Goal: Information Seeking & Learning: Learn about a topic

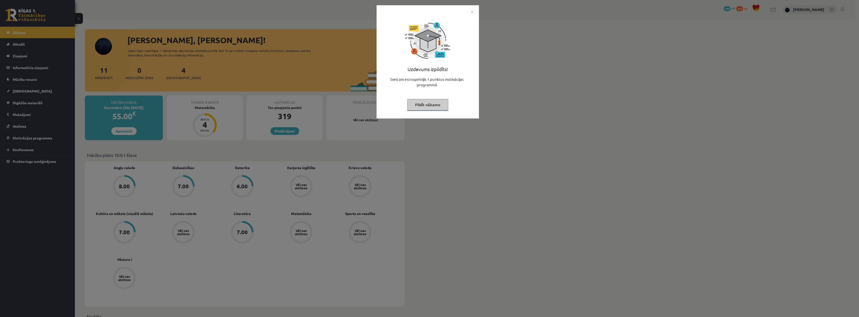
click at [418, 103] on button "Pildīt nākamo" at bounding box center [427, 104] width 41 height 11
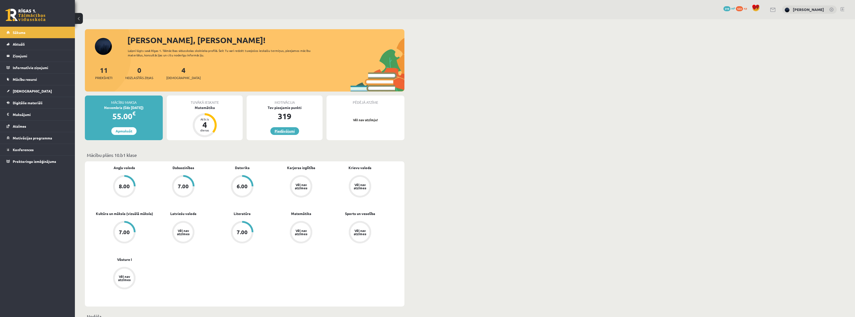
click at [277, 132] on link "Piedāvājumi" at bounding box center [284, 131] width 29 height 8
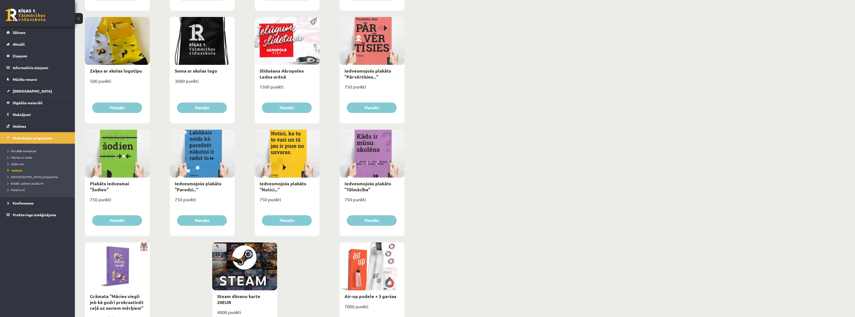
scroll to position [450, 0]
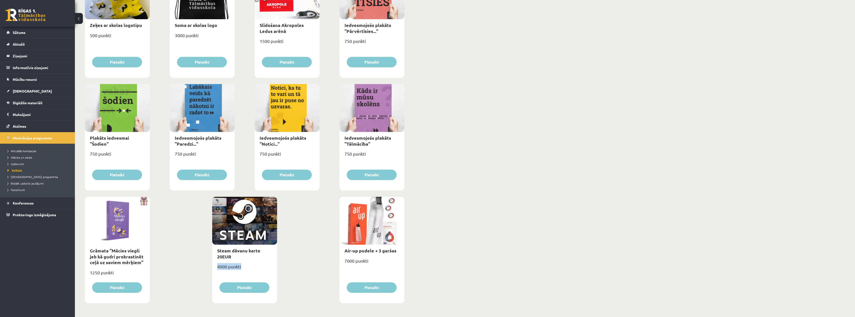
drag, startPoint x: 212, startPoint y: 268, endPoint x: 255, endPoint y: 272, distance: 42.9
click at [218, 267] on div "4000 punkti" at bounding box center [244, 269] width 65 height 12
click at [23, 102] on span "Digitālie materiāli" at bounding box center [28, 103] width 30 height 4
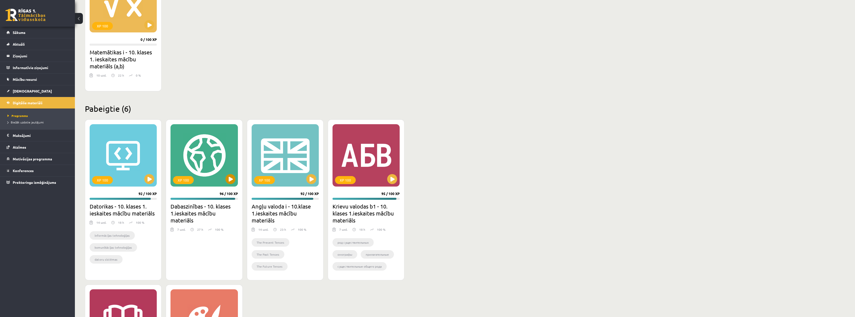
scroll to position [48, 0]
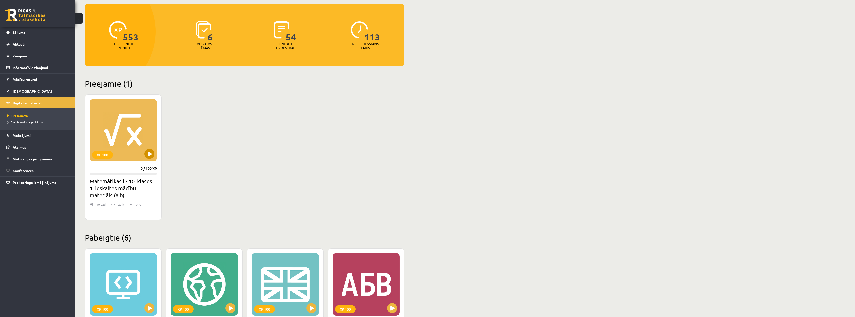
click at [135, 134] on div "XP 100" at bounding box center [123, 130] width 67 height 62
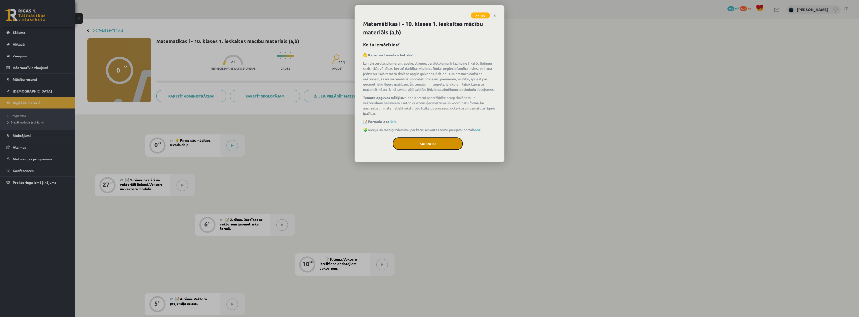
click at [432, 141] on button "Sapratu" at bounding box center [428, 144] width 70 height 12
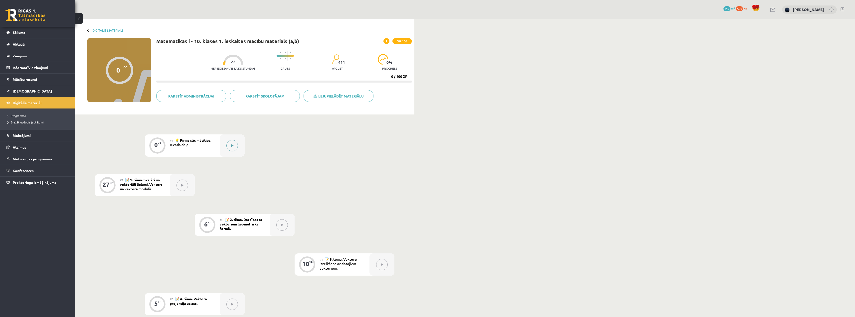
click at [234, 147] on button at bounding box center [231, 145] width 11 height 11
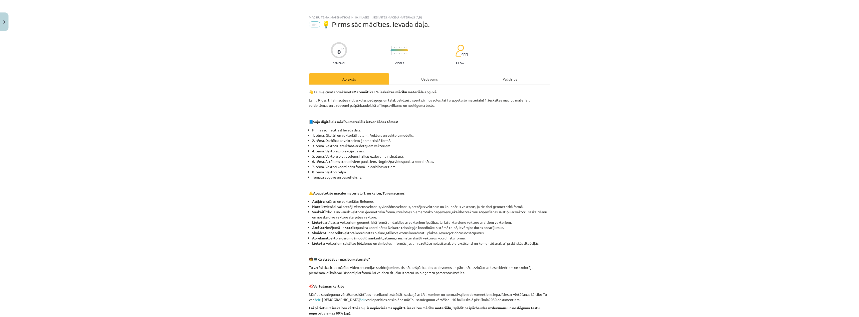
click at [420, 77] on div "Uzdevums" at bounding box center [429, 78] width 80 height 11
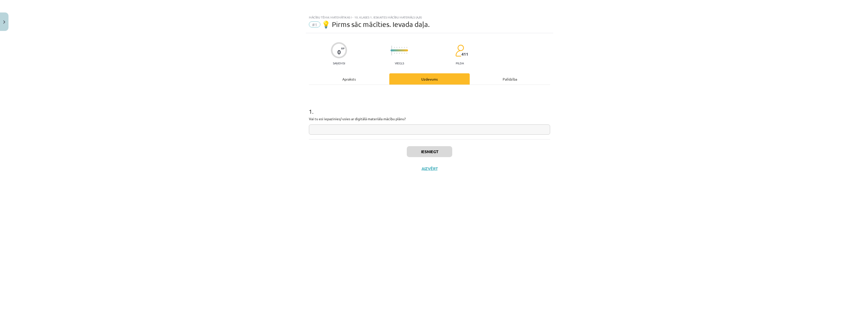
click at [323, 119] on p "Vai tu esi iepazinies/-usies ar digitālā materiāla mācību plānu?" at bounding box center [429, 118] width 241 height 5
copy p
click at [400, 133] on input "text" at bounding box center [429, 130] width 241 height 10
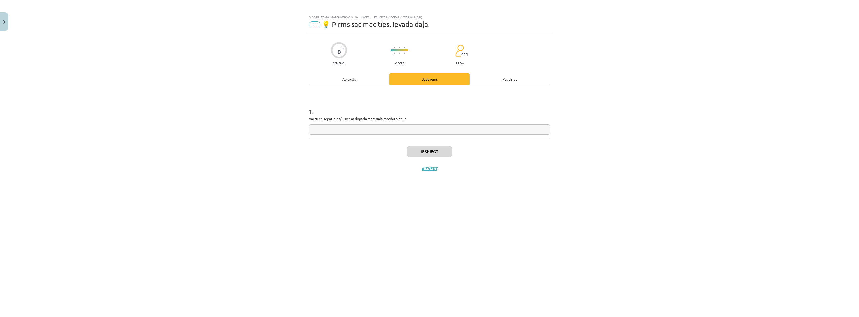
paste input "**********"
type input "**********"
click at [429, 155] on button "Iesniegt" at bounding box center [429, 151] width 45 height 11
click at [317, 111] on h1 "1 ." at bounding box center [429, 106] width 241 height 15
click at [423, 169] on button "Nākamā nodarbība" at bounding box center [429, 171] width 49 height 11
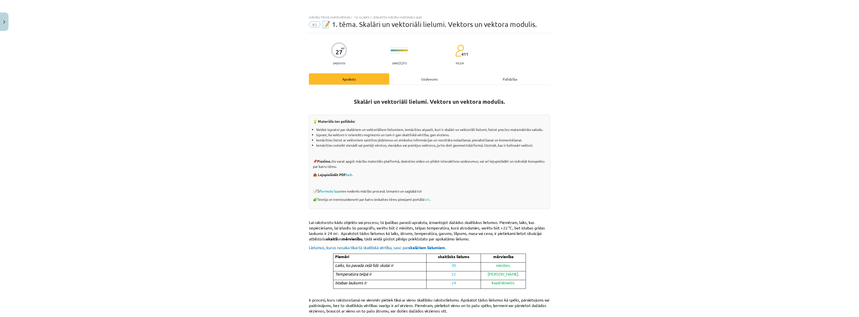
click at [426, 82] on div "Uzdevums" at bounding box center [429, 78] width 80 height 11
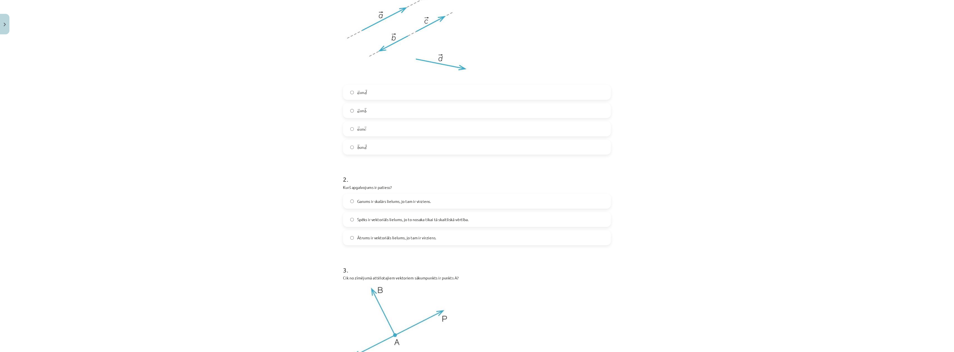
scroll to position [137, 0]
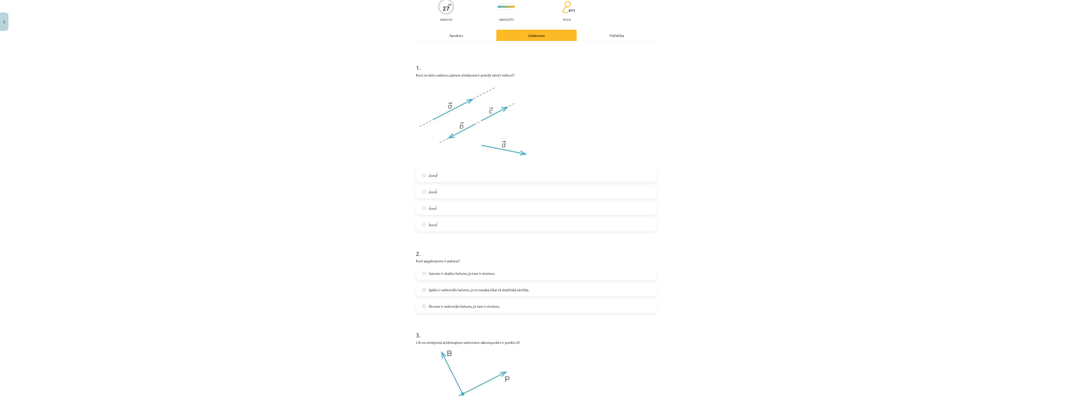
click at [732, 130] on div "Mācību tēma: Matemātikas i - 10. klases 1. ieskaites mācību materiāls (a,b) #2 …" at bounding box center [536, 198] width 1073 height 396
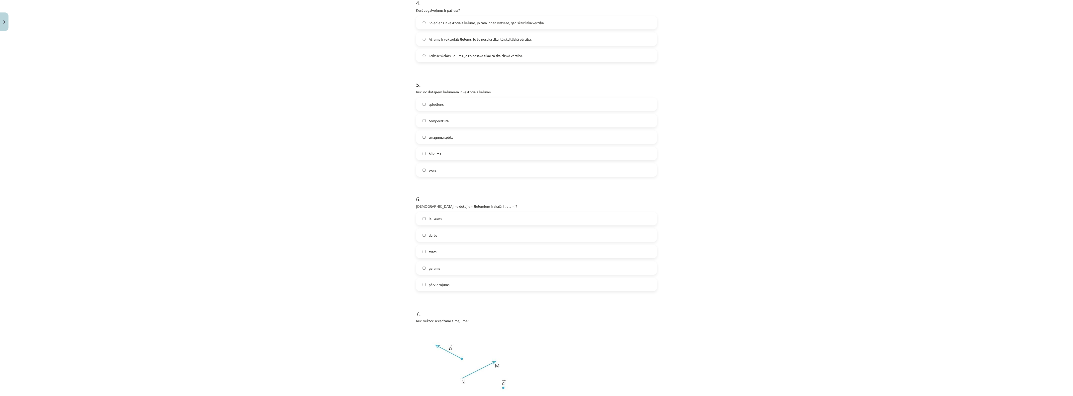
scroll to position [522, 0]
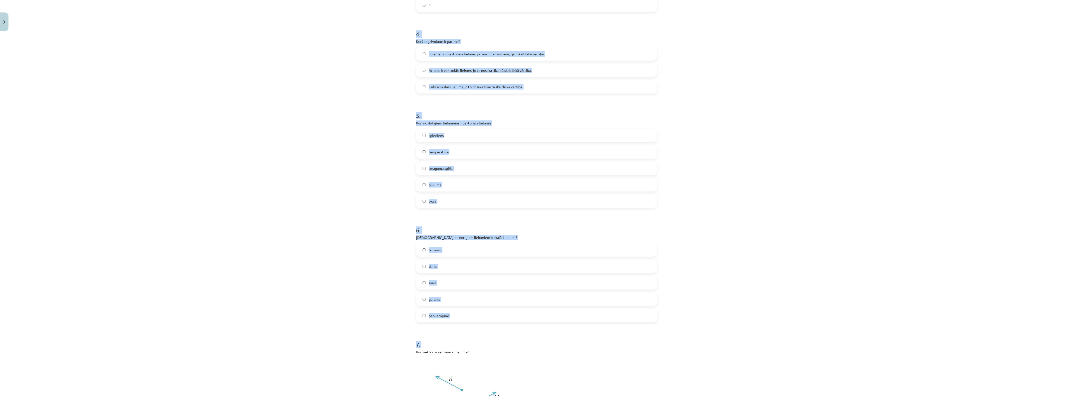
drag, startPoint x: 407, startPoint y: 32, endPoint x: 553, endPoint y: 323, distance: 325.7
click at [553, 317] on div "Mācību tēma: Matemātikas i - 10. klases 1. ieskaites mācību materiāls (a,b) #2 …" at bounding box center [536, 198] width 1073 height 396
drag, startPoint x: 410, startPoint y: 32, endPoint x: 584, endPoint y: 319, distance: 335.5
click at [584, 317] on div "Mācību tēma: Matemātikas i - 10. klases 1. ieskaites mācību materiāls (a,b) #2 …" at bounding box center [536, 198] width 1073 height 396
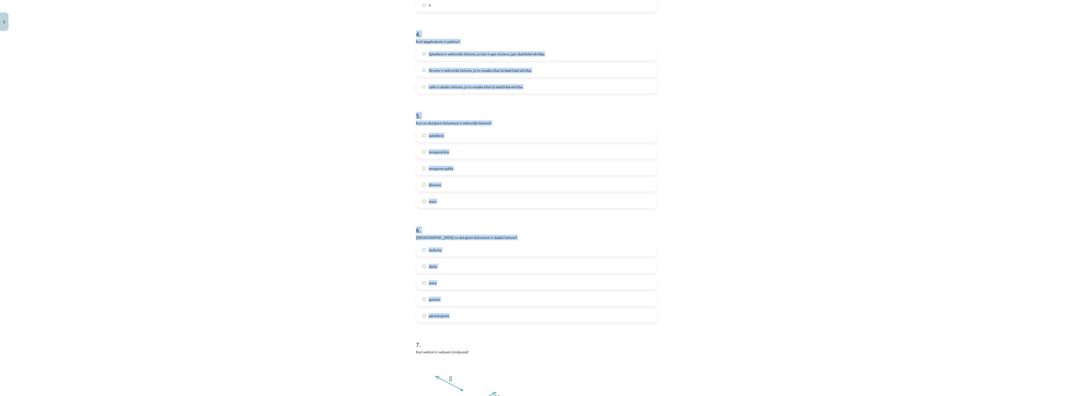
copy form "4 . Kurš apgalvojums ir patiess? Spiediens ir vektoriāls lielums, jo tam ir gan…"
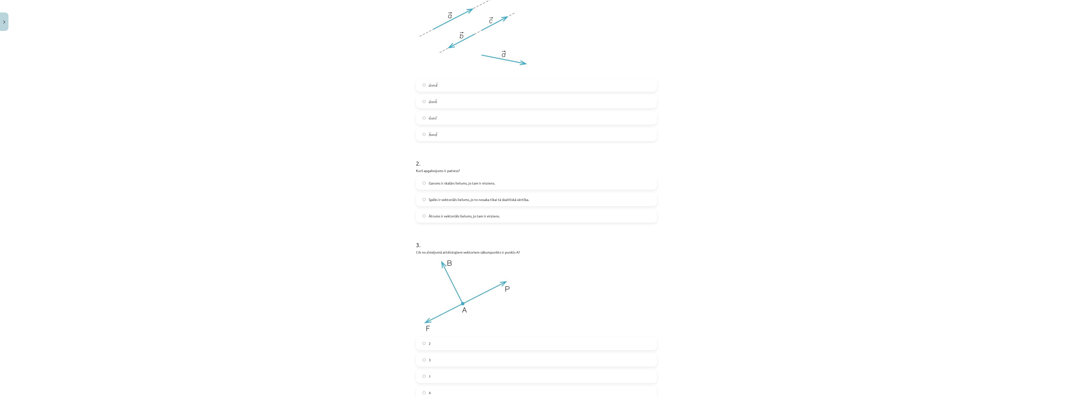
scroll to position [23, 0]
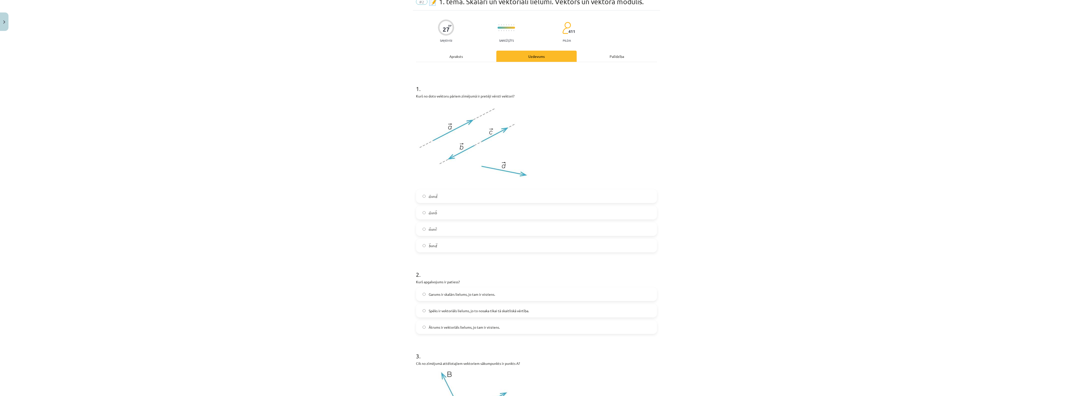
click at [274, 148] on div "Mācību tēma: Matemātikas i - 10. klases 1. ieskaites mācību materiāls (a,b) #2 …" at bounding box center [536, 198] width 1073 height 396
click at [450, 213] on label "→ a a → un → b b →" at bounding box center [537, 213] width 240 height 12
click at [440, 317] on span "Ātrums ir vektoriāls lielums, jo tam ir virziens." at bounding box center [464, 327] width 71 height 5
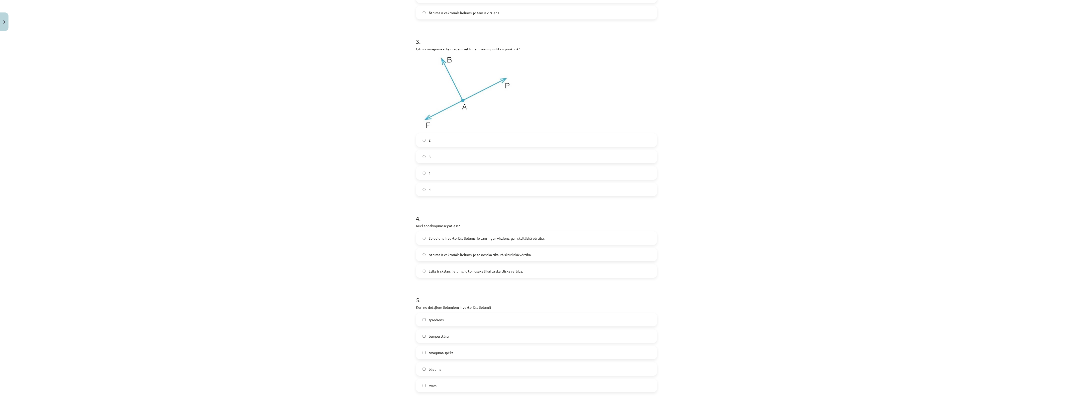
scroll to position [397, 0]
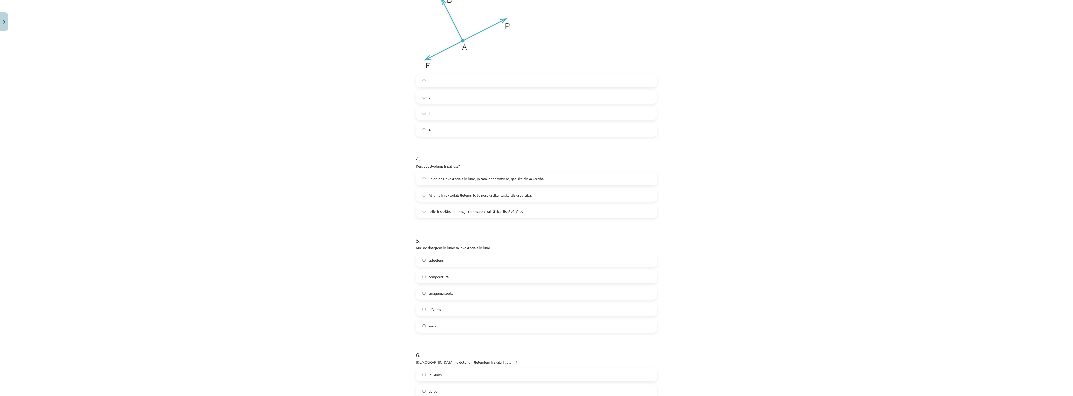
click at [462, 213] on span "Laiks ir skalārs lielums, jo to nosaka tikai tā skaitliskā vērtība." at bounding box center [476, 211] width 94 height 5
click at [450, 294] on span "smaguma spēks" at bounding box center [441, 293] width 24 height 5
click at [430, 293] on span "smaguma spēks" at bounding box center [441, 293] width 24 height 5
click at [434, 317] on label "svars" at bounding box center [537, 326] width 240 height 12
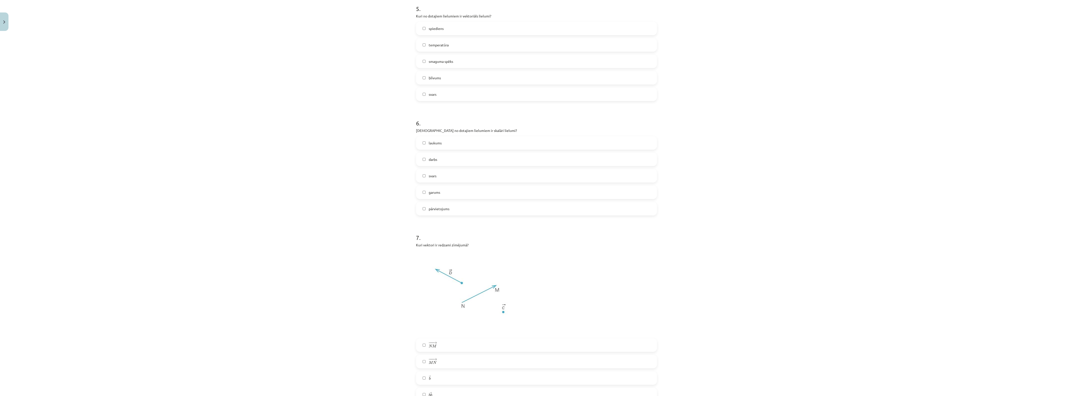
scroll to position [740, 0]
click at [438, 30] on span "laukums" at bounding box center [435, 31] width 13 height 5
click at [443, 51] on label "darbs" at bounding box center [537, 48] width 240 height 12
click at [431, 64] on span "svars" at bounding box center [433, 64] width 8 height 5
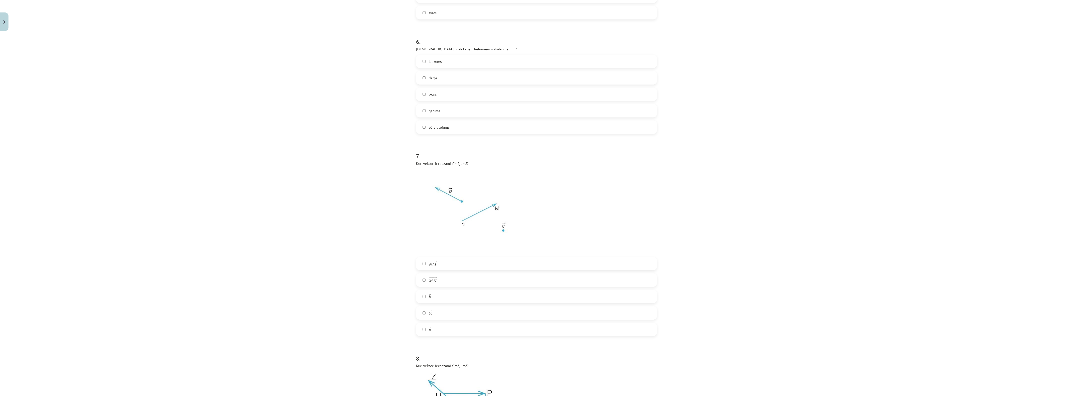
click at [429, 295] on span "b" at bounding box center [430, 296] width 2 height 3
click at [433, 267] on label "− −− → N M N M →" at bounding box center [537, 264] width 240 height 12
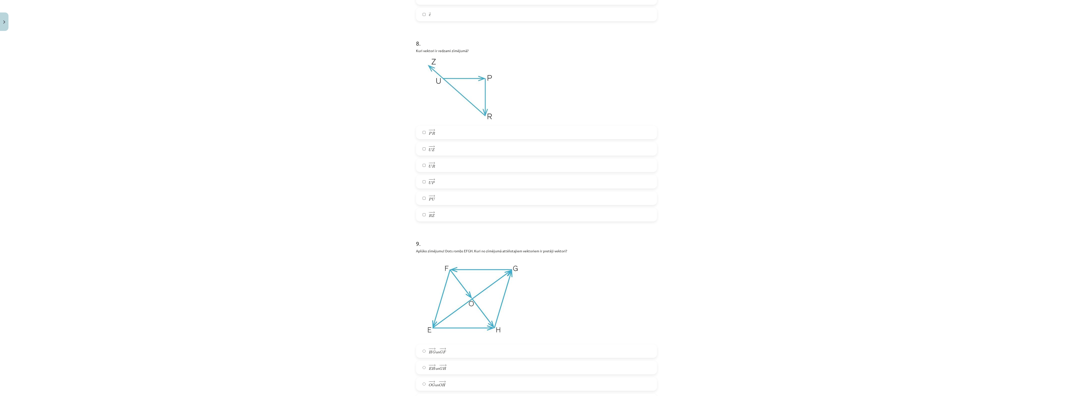
scroll to position [1023, 0]
click at [441, 154] on label "− − → U Z U Z →" at bounding box center [537, 152] width 240 height 12
drag, startPoint x: 435, startPoint y: 170, endPoint x: 438, endPoint y: 186, distance: 16.8
click at [435, 184] on div "− − → P R P R → − − → U Z U Z → − − → U R U R → − − → U P U P → − − → P U P U →…" at bounding box center [536, 177] width 241 height 96
click at [442, 185] on label "− − → U P U P →" at bounding box center [537, 185] width 240 height 12
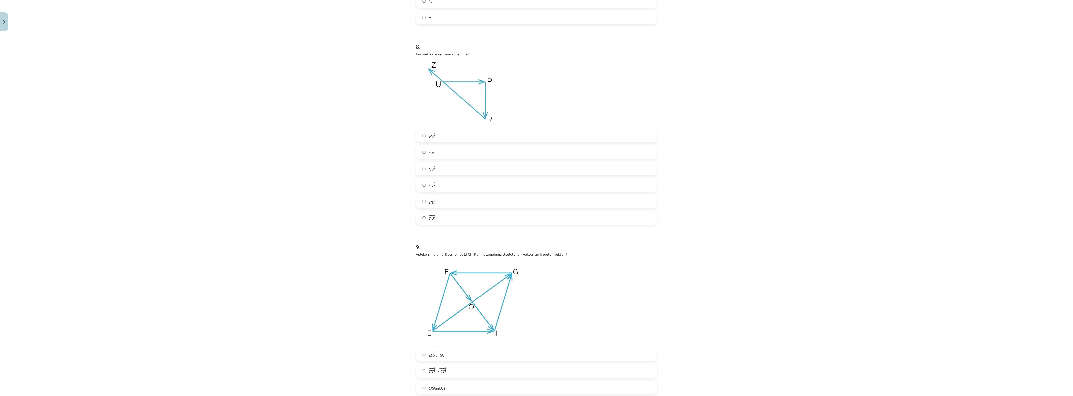
click at [433, 138] on label "− − → P R P R →" at bounding box center [537, 136] width 240 height 12
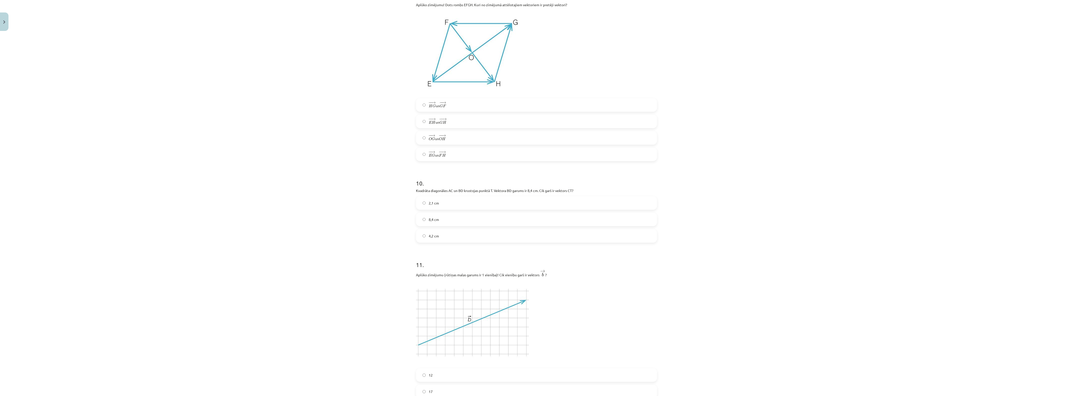
drag, startPoint x: 257, startPoint y: 113, endPoint x: 258, endPoint y: 106, distance: 6.6
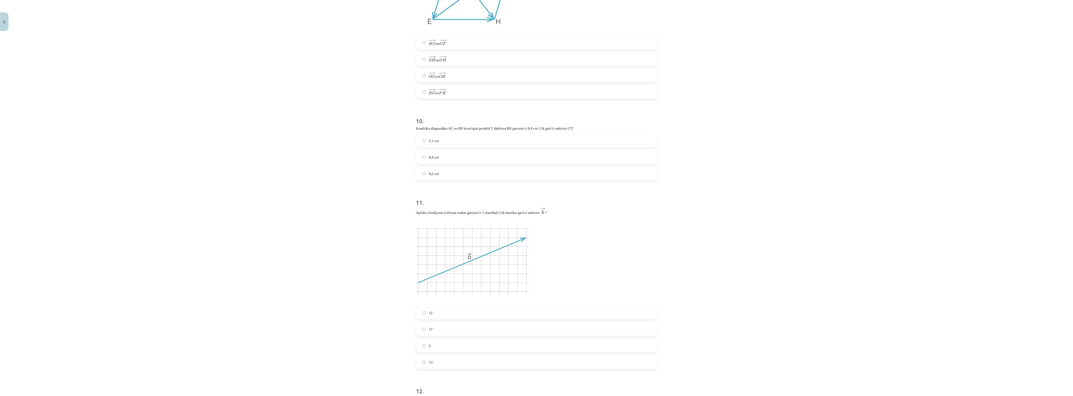
scroll to position [1241, 0]
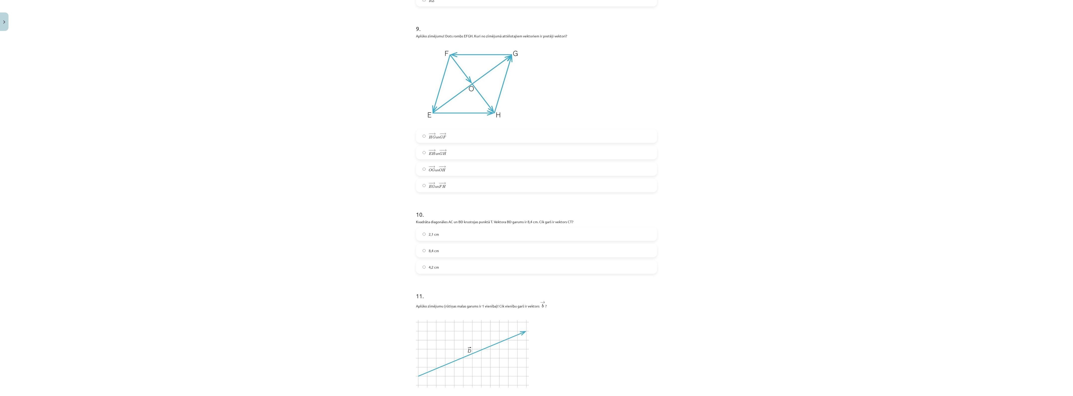
click at [458, 169] on label "− − → O G O G → un − − → O H O H →" at bounding box center [537, 169] width 240 height 12
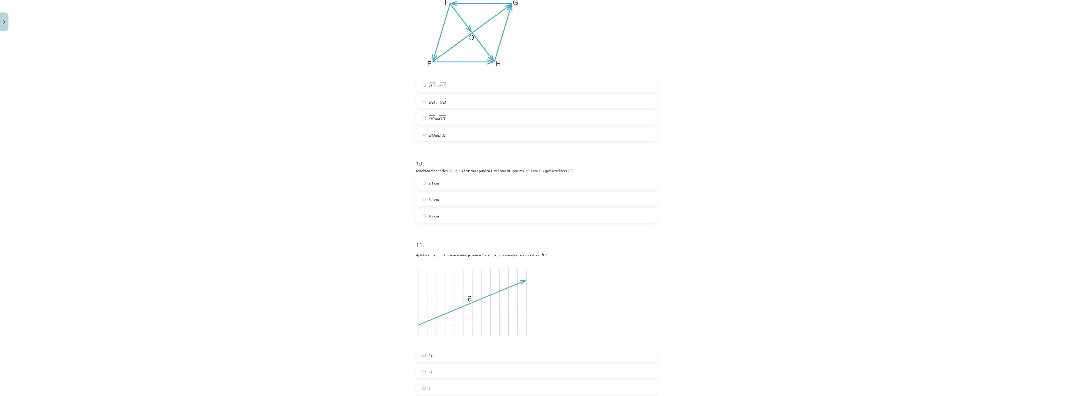
scroll to position [1303, 0]
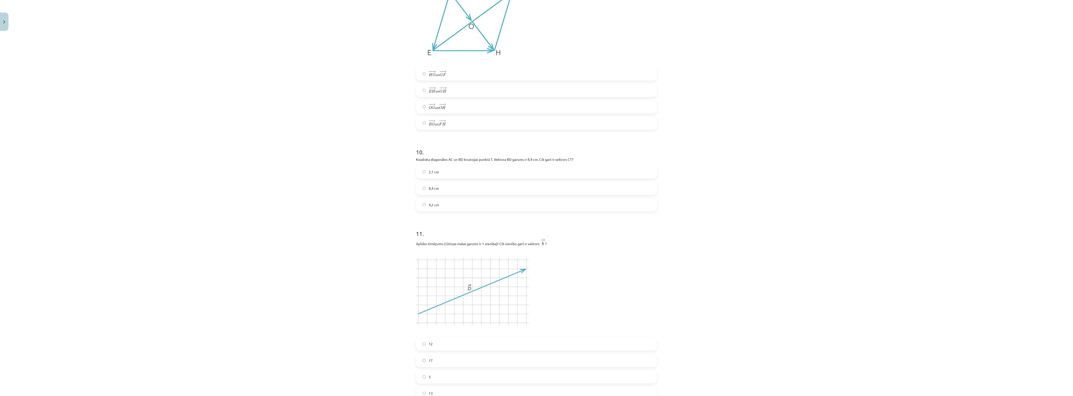
click at [440, 204] on label "4,2 cm" at bounding box center [537, 205] width 240 height 12
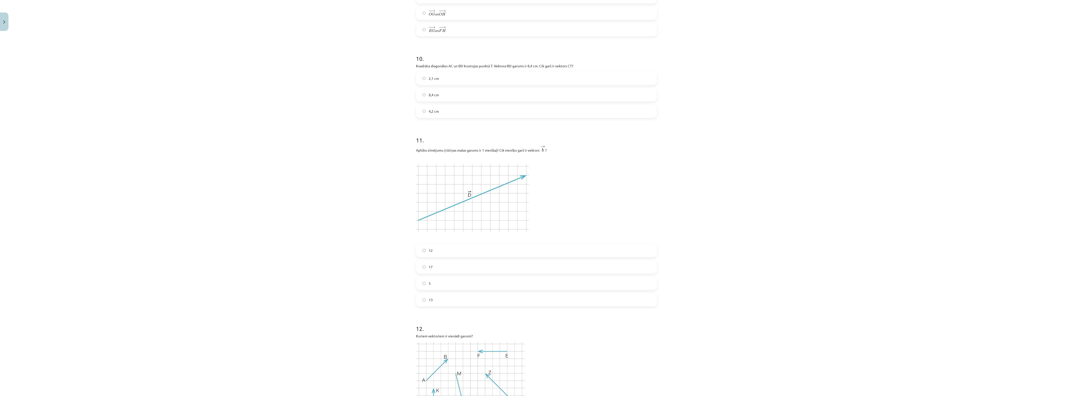
scroll to position [1522, 0]
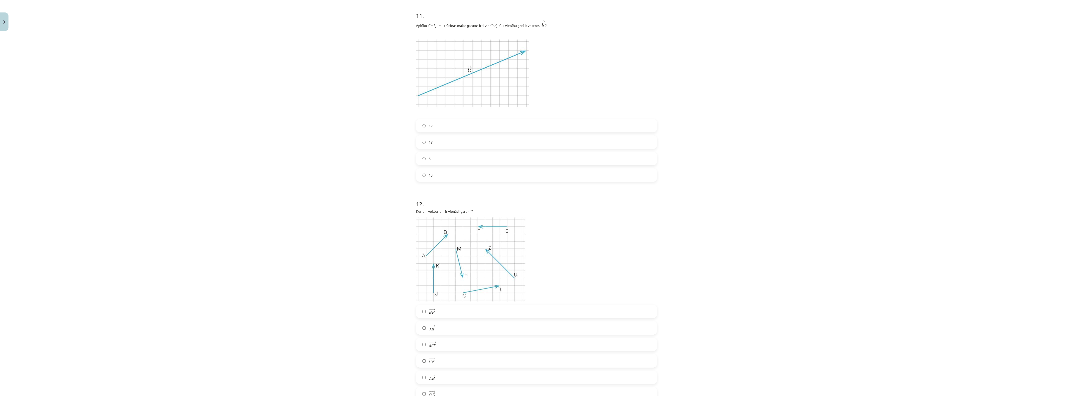
click at [429, 160] on span "5" at bounding box center [430, 158] width 2 height 5
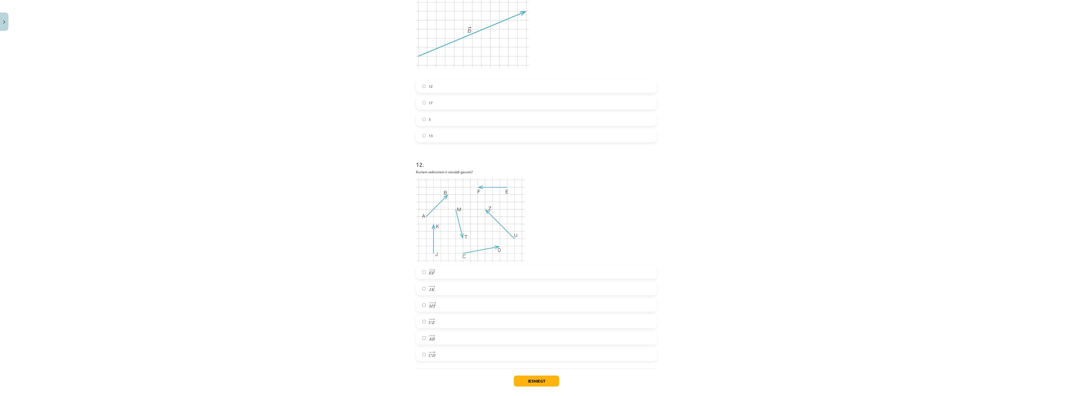
scroll to position [1584, 0]
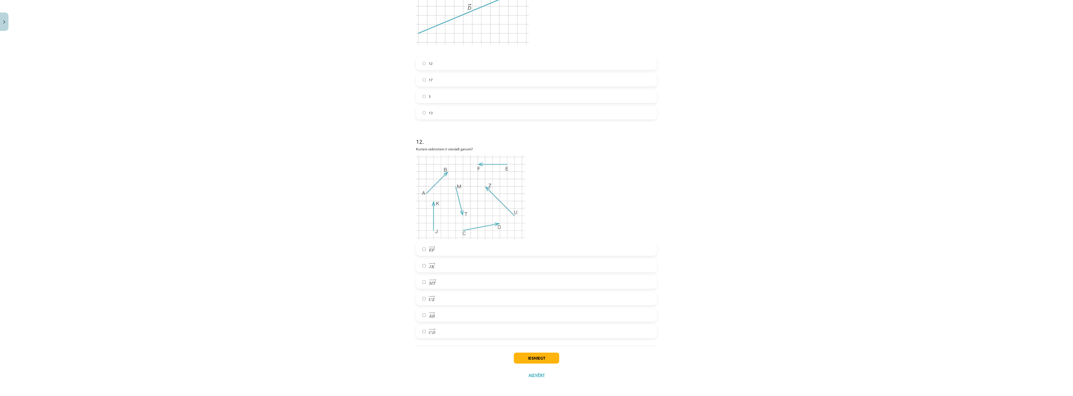
drag, startPoint x: 463, startPoint y: 297, endPoint x: 464, endPoint y: 294, distance: 2.5
click at [463, 296] on label "− − → U Z U Z →" at bounding box center [537, 299] width 240 height 12
click at [441, 253] on label "− − → E F E F →" at bounding box center [537, 249] width 240 height 12
click at [533, 317] on button "Iesniegt" at bounding box center [536, 358] width 45 height 11
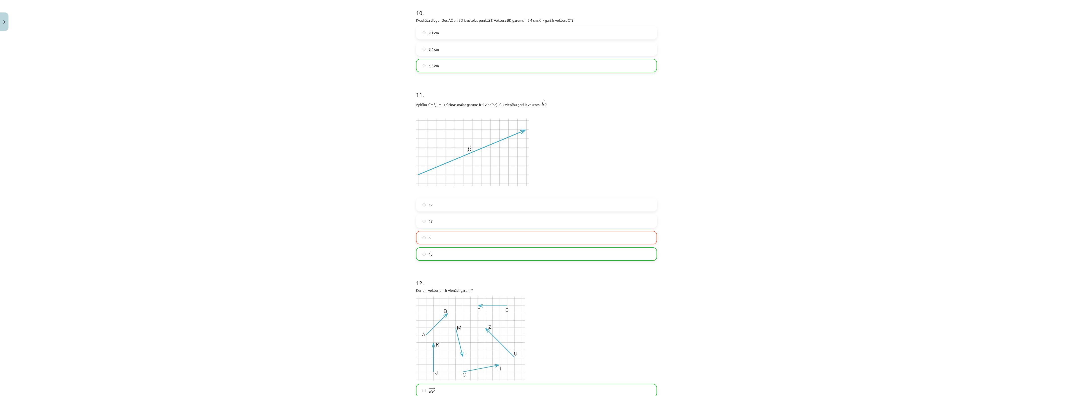
scroll to position [1600, 0]
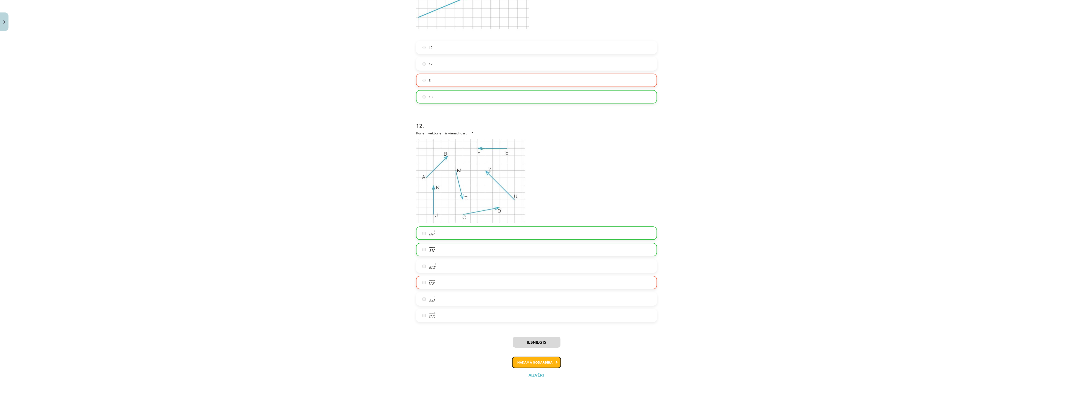
click at [528, 317] on button "Nākamā nodarbība" at bounding box center [536, 362] width 49 height 11
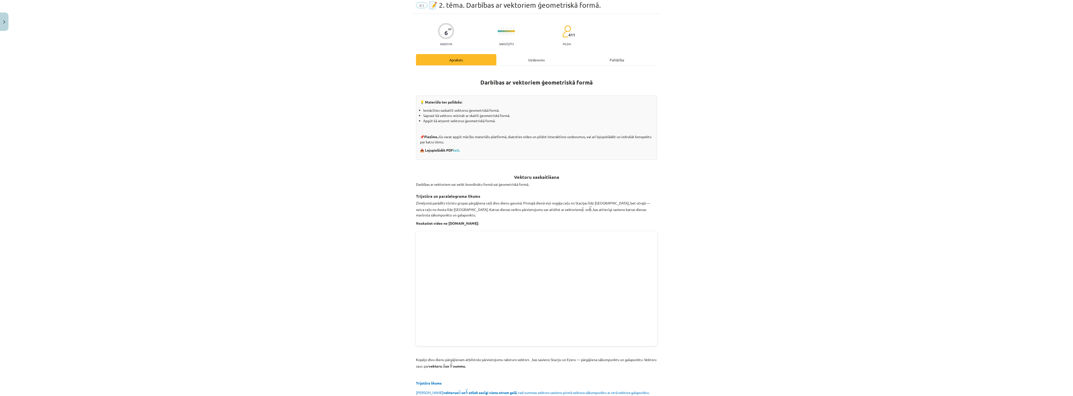
scroll to position [12, 0]
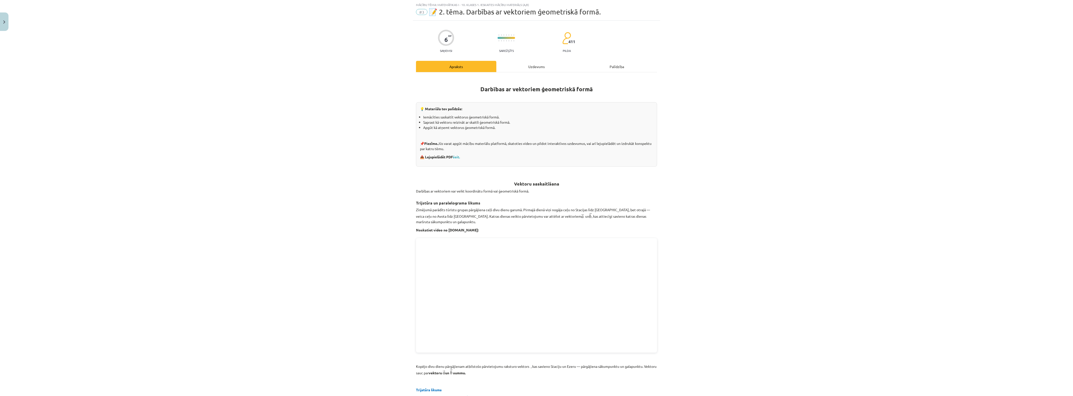
click at [522, 64] on div "Uzdevums" at bounding box center [536, 66] width 80 height 11
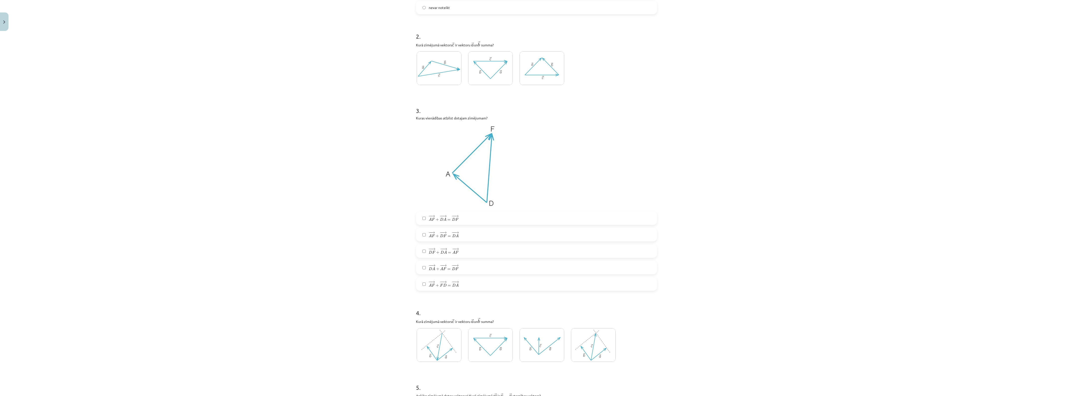
scroll to position [356, 0]
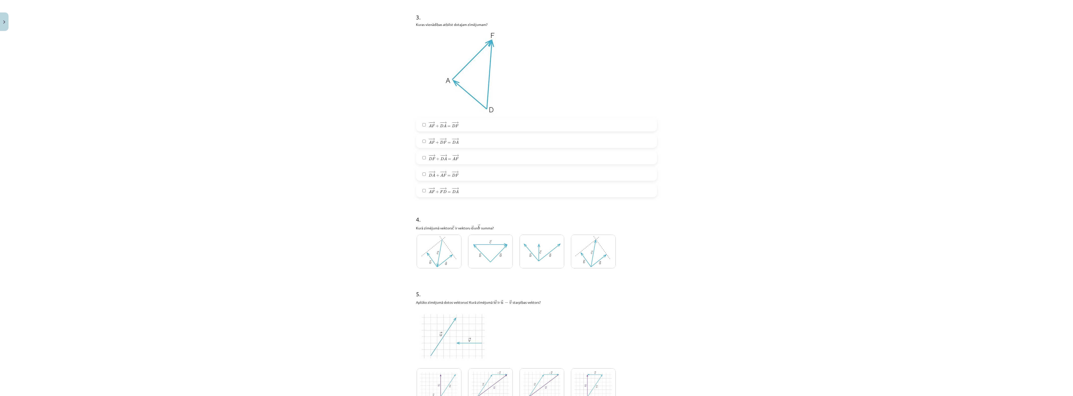
drag, startPoint x: 190, startPoint y: 41, endPoint x: 190, endPoint y: 44, distance: 3.5
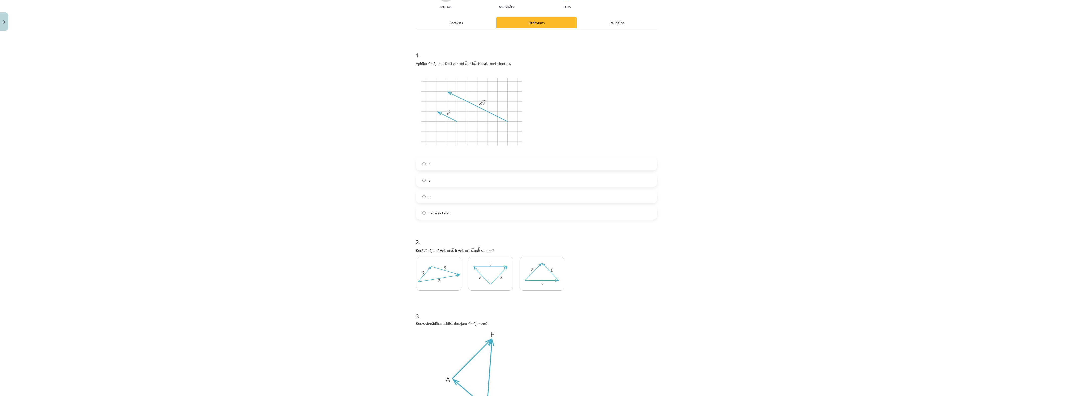
scroll to position [0, 0]
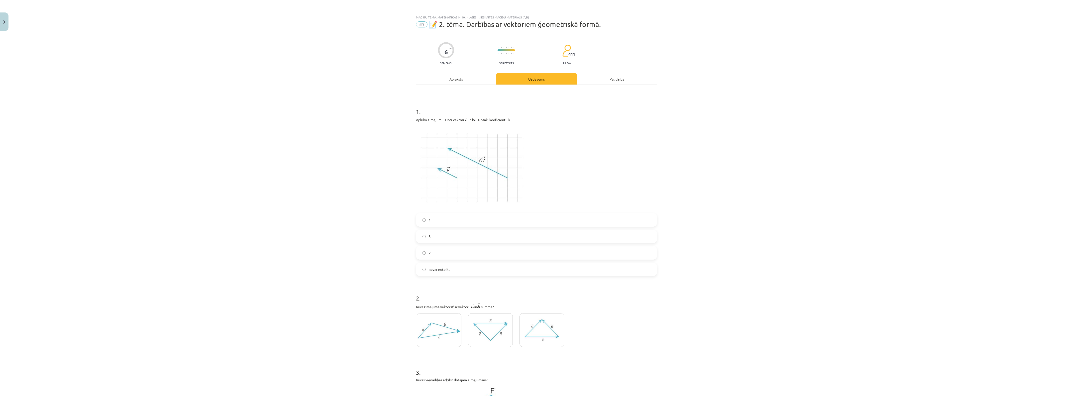
click at [437, 252] on label "2" at bounding box center [537, 253] width 240 height 12
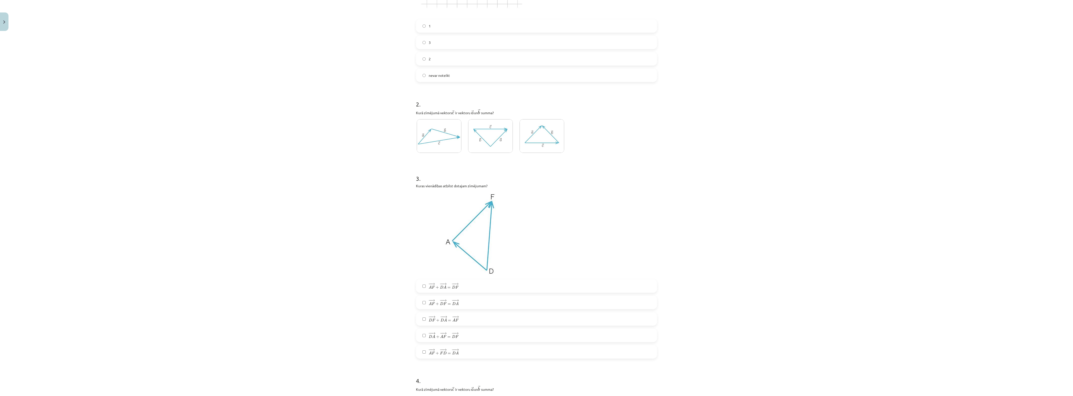
scroll to position [156, 0]
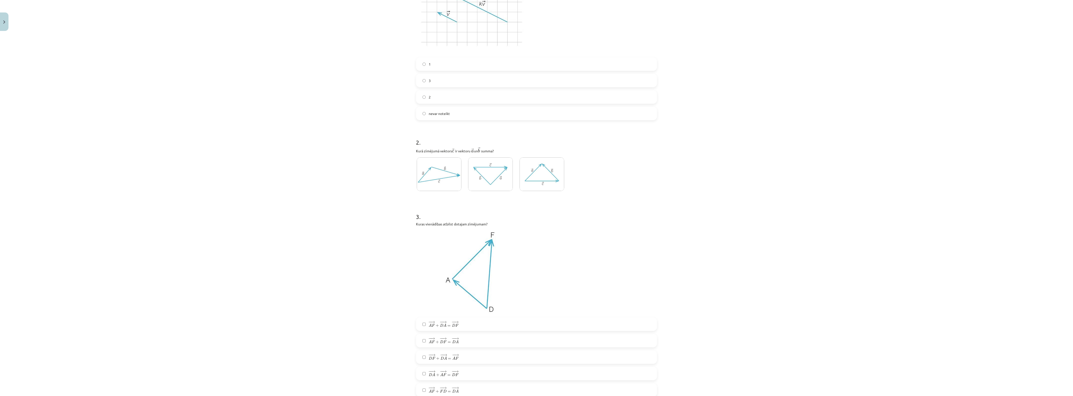
drag, startPoint x: 494, startPoint y: 176, endPoint x: 492, endPoint y: 175, distance: 2.8
click at [494, 175] on img at bounding box center [490, 175] width 45 height 34
click at [435, 169] on img at bounding box center [439, 175] width 45 height 34
click at [487, 173] on img at bounding box center [490, 175] width 45 height 34
click at [448, 171] on img at bounding box center [439, 175] width 45 height 34
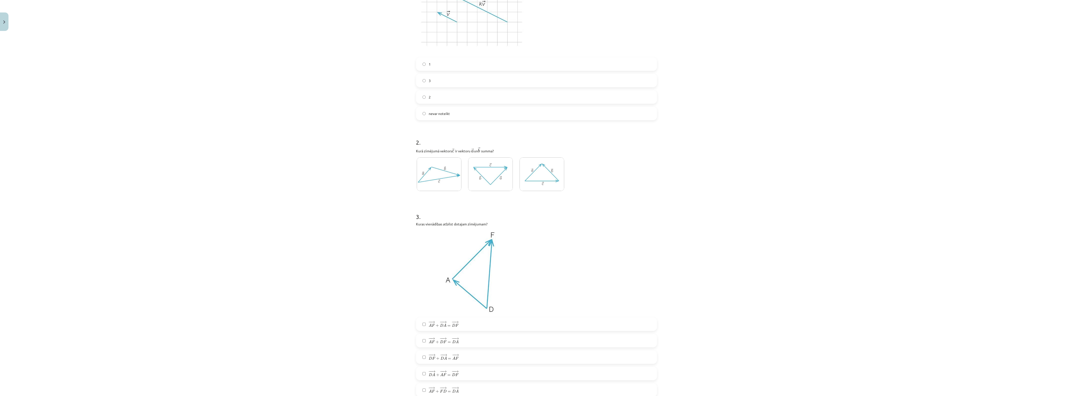
click at [548, 181] on img at bounding box center [542, 175] width 45 height 34
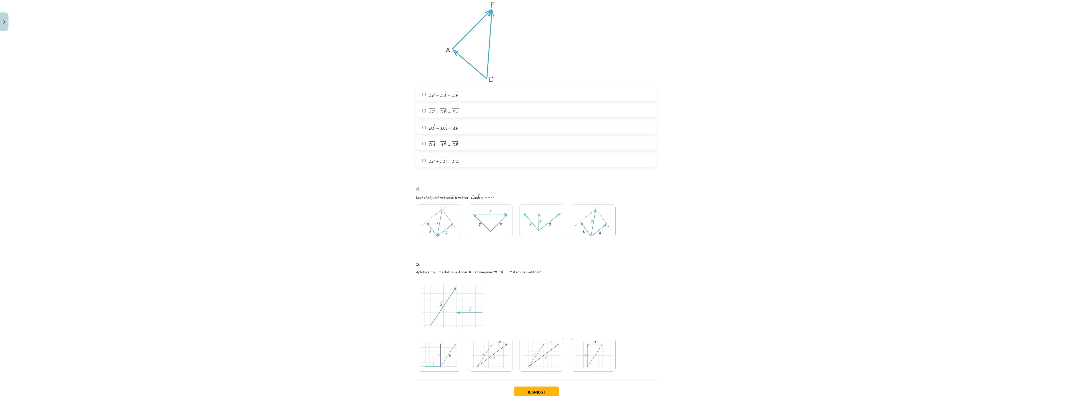
scroll to position [421, 0]
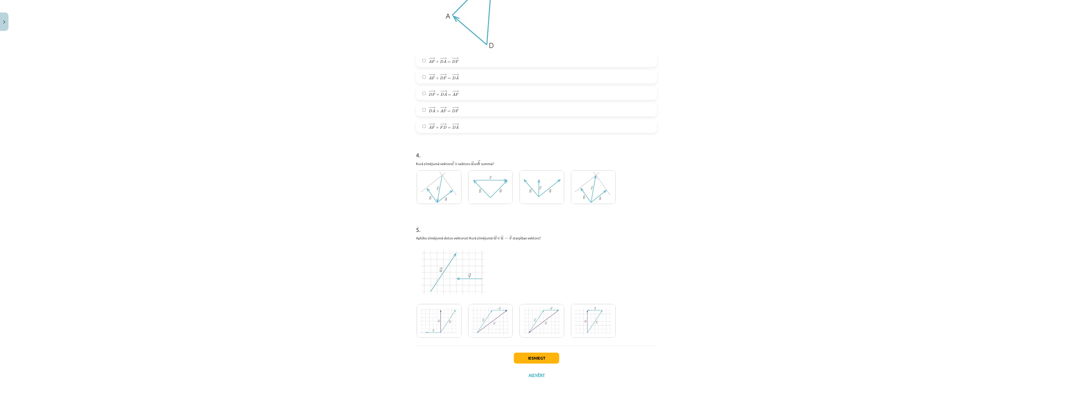
click at [456, 112] on span "F" at bounding box center [457, 111] width 3 height 3
click at [600, 192] on img at bounding box center [593, 187] width 45 height 34
click at [496, 317] on img at bounding box center [490, 321] width 45 height 34
click at [532, 317] on button "Iesniegt" at bounding box center [536, 358] width 45 height 11
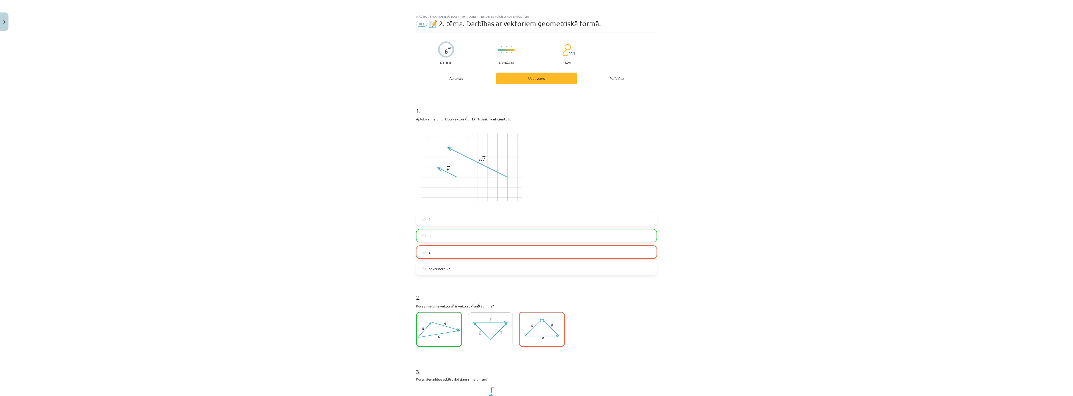
scroll to position [0, 0]
drag, startPoint x: 335, startPoint y: 174, endPoint x: 335, endPoint y: 176, distance: 2.8
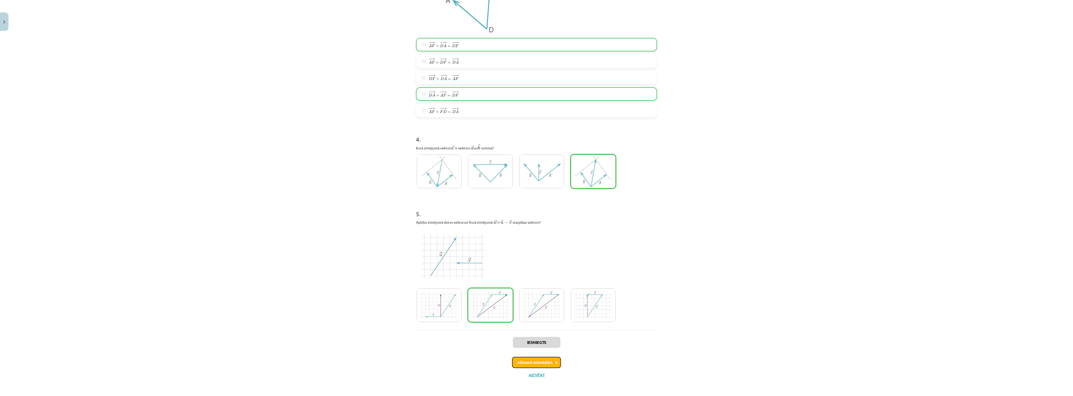
click at [523, 317] on button "Nākamā nodarbība" at bounding box center [536, 362] width 49 height 11
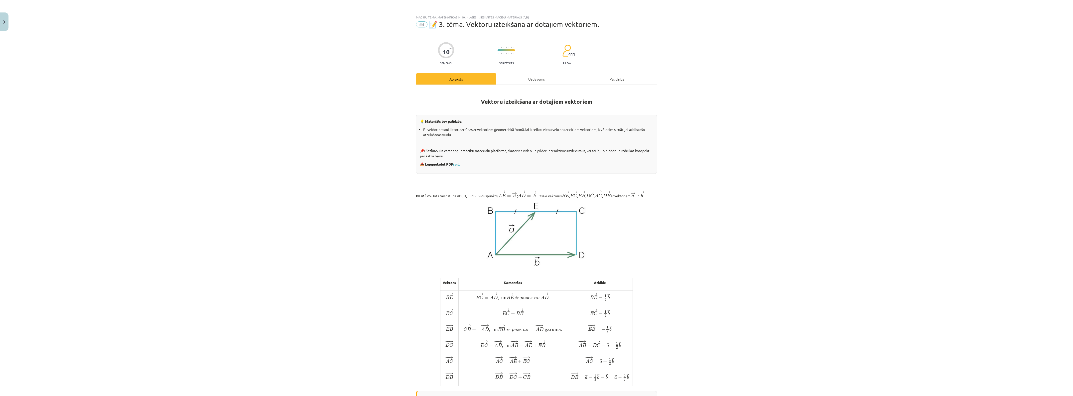
click at [527, 79] on div "Uzdevums" at bounding box center [536, 78] width 80 height 11
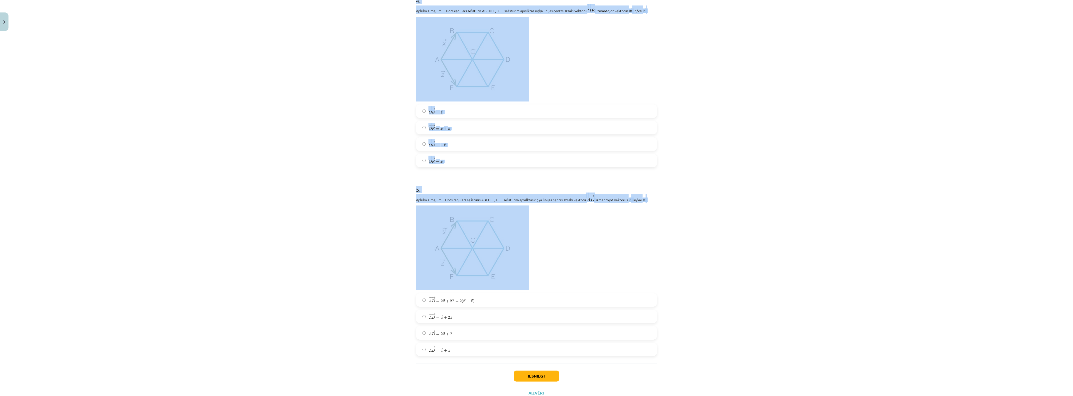
scroll to position [725, 0]
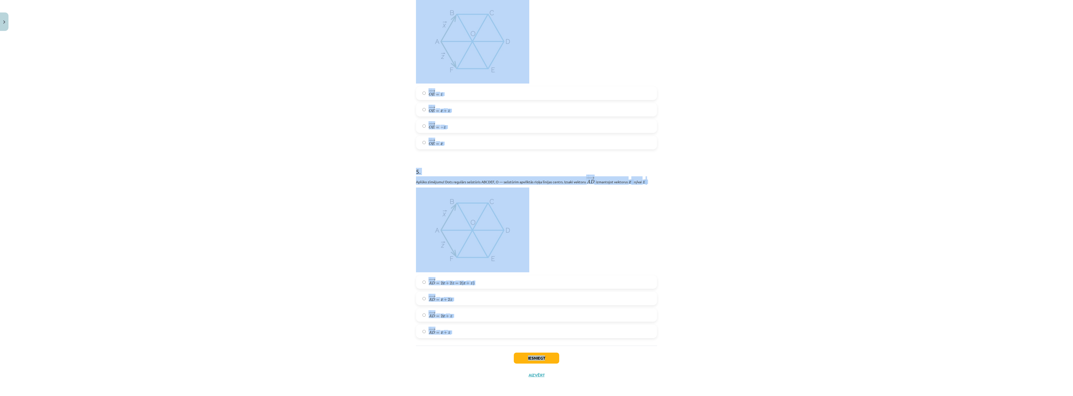
drag, startPoint x: 409, startPoint y: 110, endPoint x: 660, endPoint y: 357, distance: 352.1
click at [660, 317] on div "Mācību tēma: Matemātikas i - 10. klases 1. ieskaites mācību materiāls (a,b) #4 …" at bounding box center [536, 198] width 1073 height 396
copy div "1 . Aplūko zīmējumu! Dots regulārs sešstūris ABCDEF, O — sešstūrim apvilktās ri…"
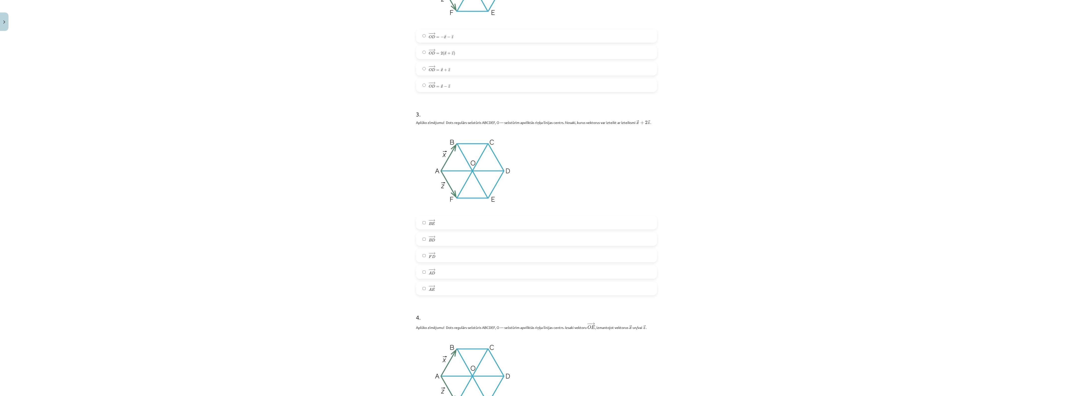
scroll to position [0, 0]
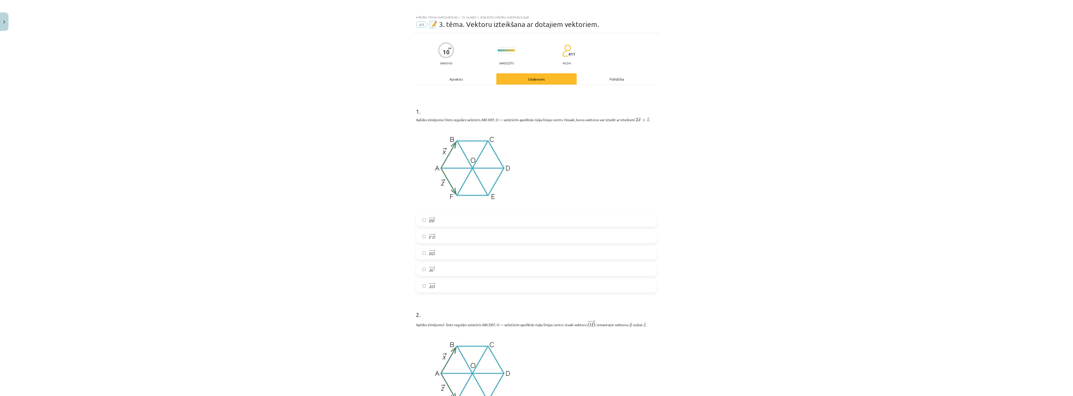
drag, startPoint x: 471, startPoint y: 163, endPoint x: 342, endPoint y: 147, distance: 129.8
click at [342, 147] on div "Mācību tēma: Matemātikas i - 10. klases 1. ieskaites mācību materiāls (a,b) #4 …" at bounding box center [536, 198] width 1073 height 396
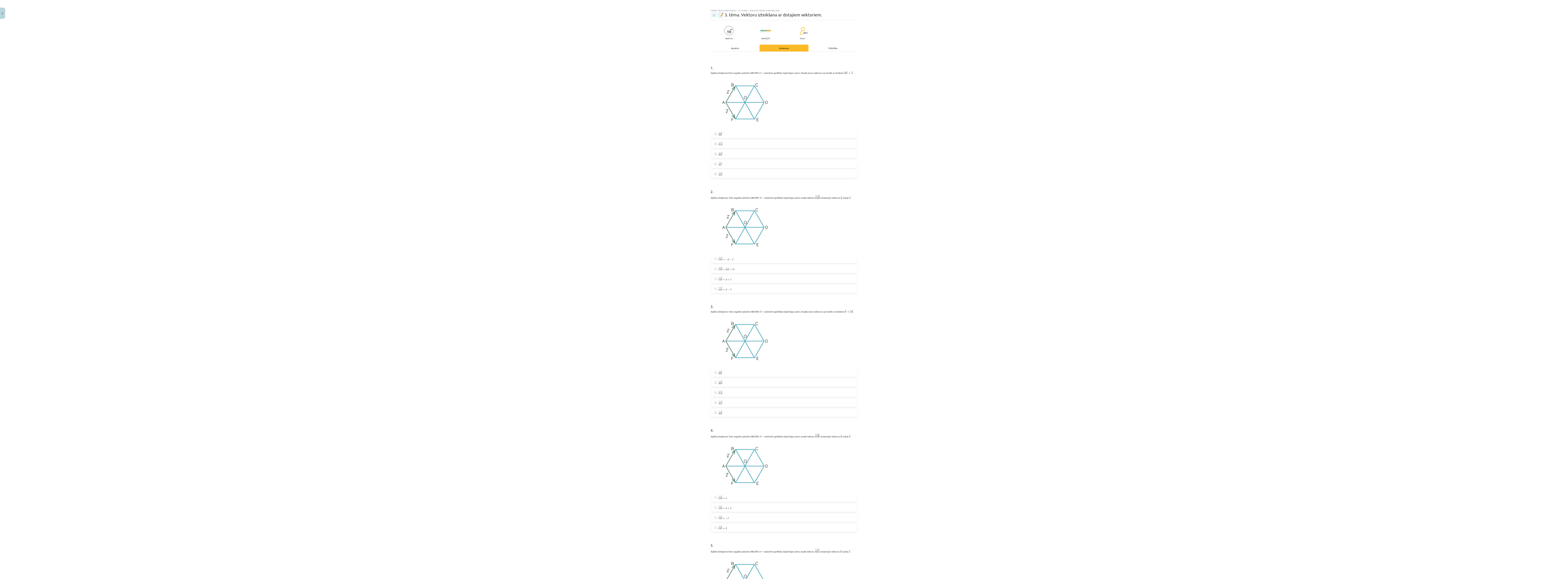
drag, startPoint x: 642, startPoint y: 0, endPoint x: 1095, endPoint y: 144, distance: 475.3
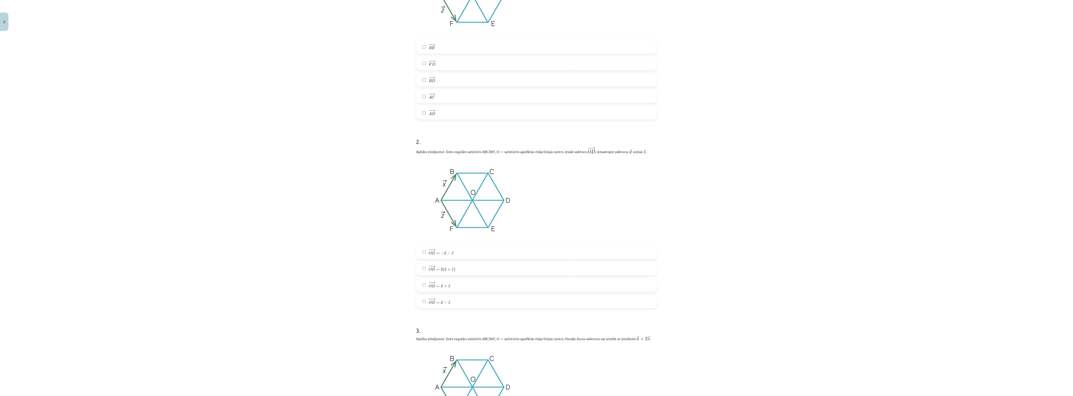
scroll to position [173, 0]
drag, startPoint x: 2491, startPoint y: 2, endPoint x: 753, endPoint y: 102, distance: 1740.2
click at [753, 102] on div "Mācību tēma: Matemātikas i - 10. klases 1. ieskaites mācību materiāls (a,b) #4 …" at bounding box center [536, 198] width 1073 height 396
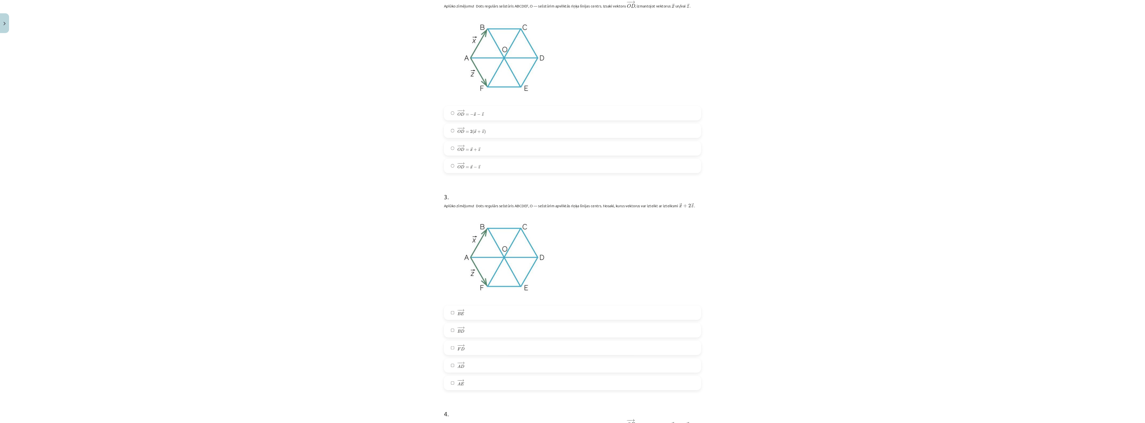
scroll to position [454, 0]
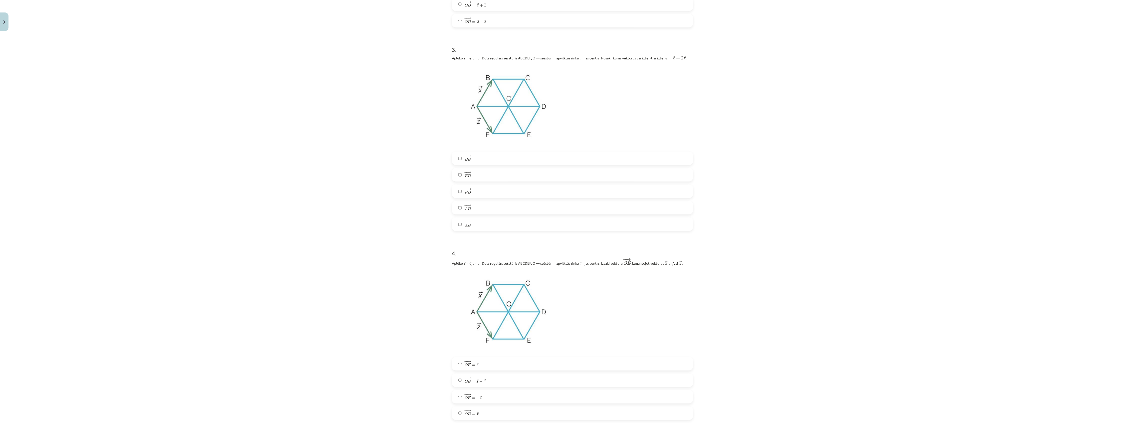
drag, startPoint x: 1005, startPoint y: 0, endPoint x: 837, endPoint y: 102, distance: 196.7
click at [839, 102] on div "Mācību tēma: Matemātikas i - 10. klases 1. ieskaites mācību materiāls (a,b) #4 …" at bounding box center [572, 211] width 1145 height 423
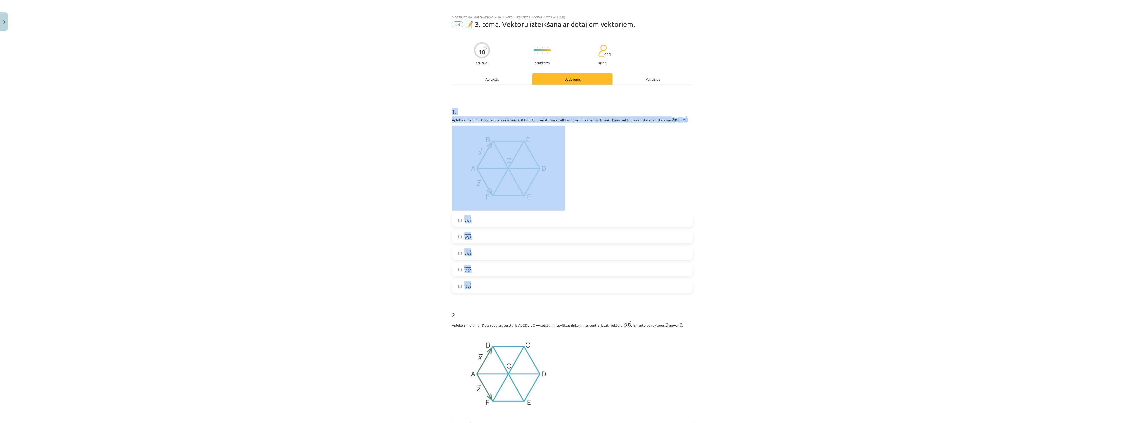
drag, startPoint x: 441, startPoint y: 104, endPoint x: 555, endPoint y: 263, distance: 195.9
click at [667, 291] on div "Mācību tēma: Matemātikas i - 10. klases 1. ieskaites mācību materiāls (a,b) #4 …" at bounding box center [572, 211] width 1145 height 423
click at [365, 212] on div "Mācību tēma: Matemātikas i - 10. klases 1. ieskaites mācību materiāls (a,b) #4 …" at bounding box center [572, 211] width 1145 height 423
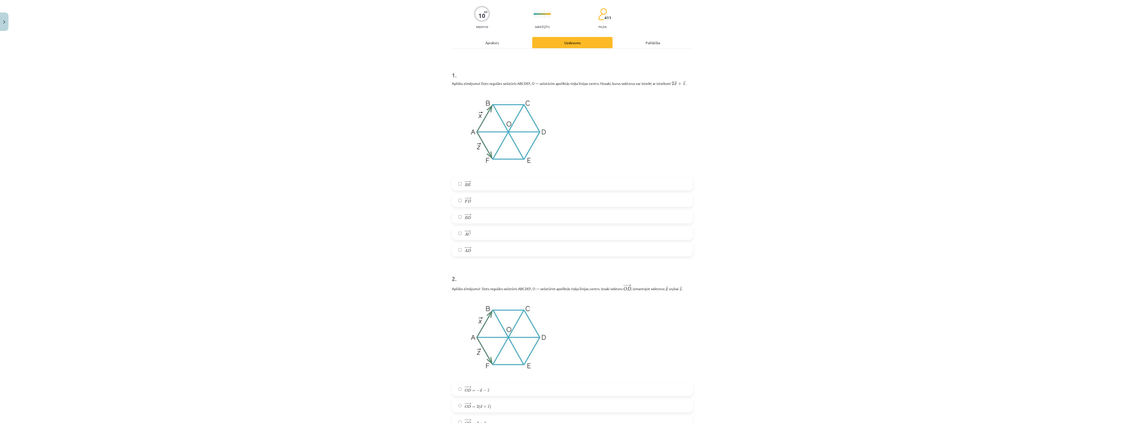
scroll to position [166, 0]
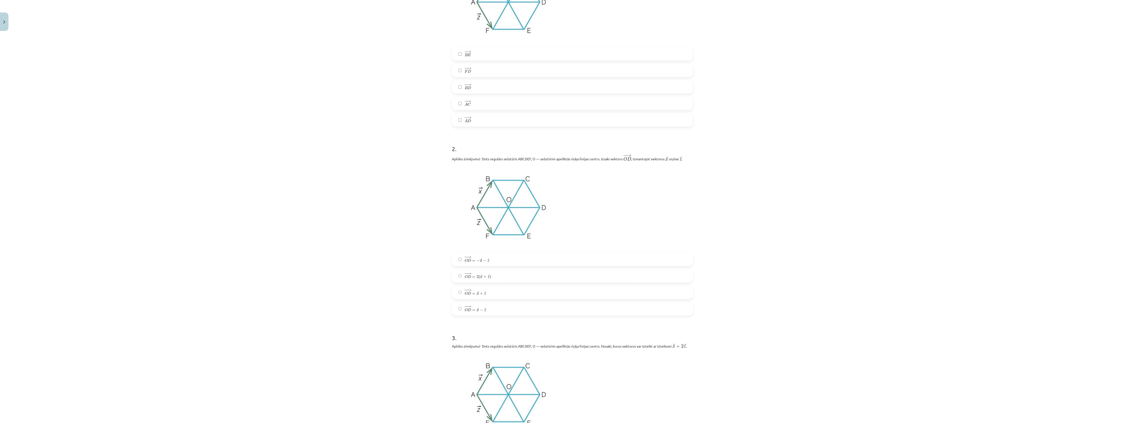
click at [476, 256] on span "− − → O D = − → x − → z" at bounding box center [477, 259] width 25 height 6
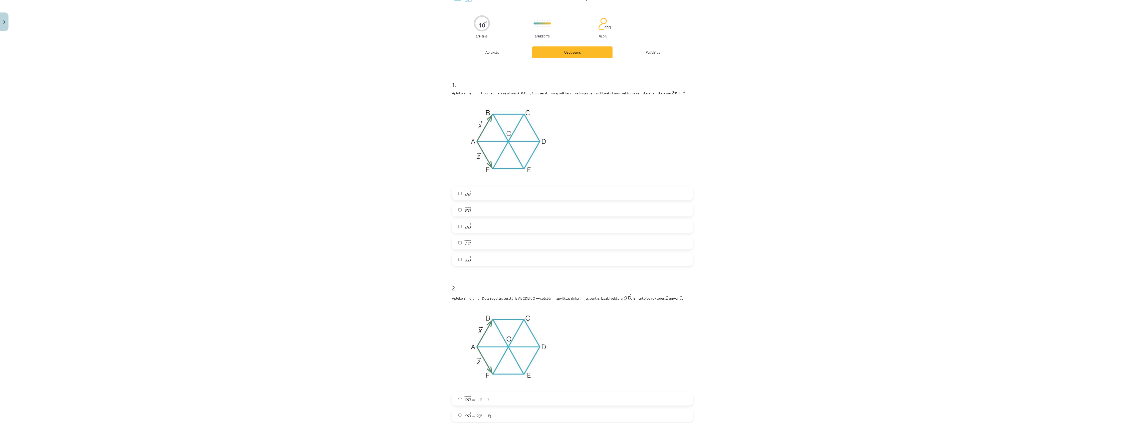
scroll to position [0, 0]
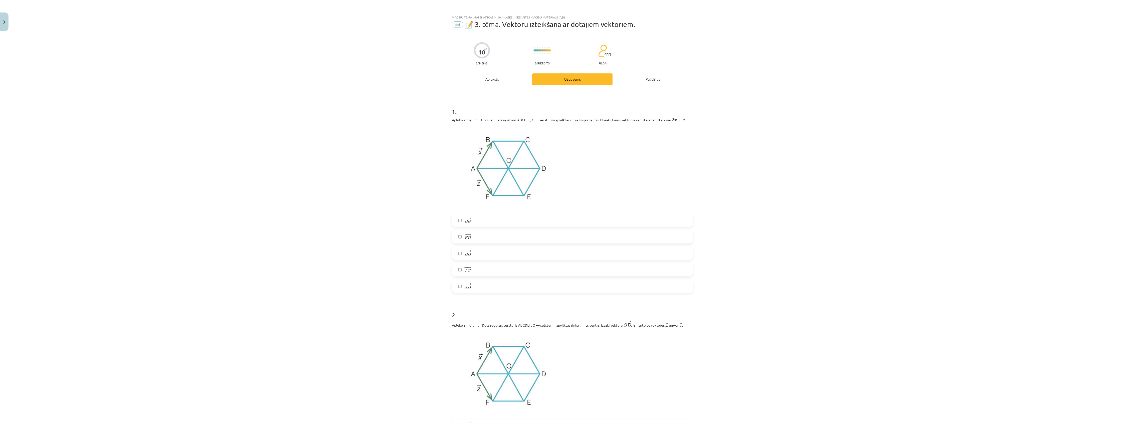
click at [471, 272] on label "− − → A C A C →" at bounding box center [572, 269] width 240 height 12
click at [468, 239] on span "D" at bounding box center [469, 237] width 3 height 3
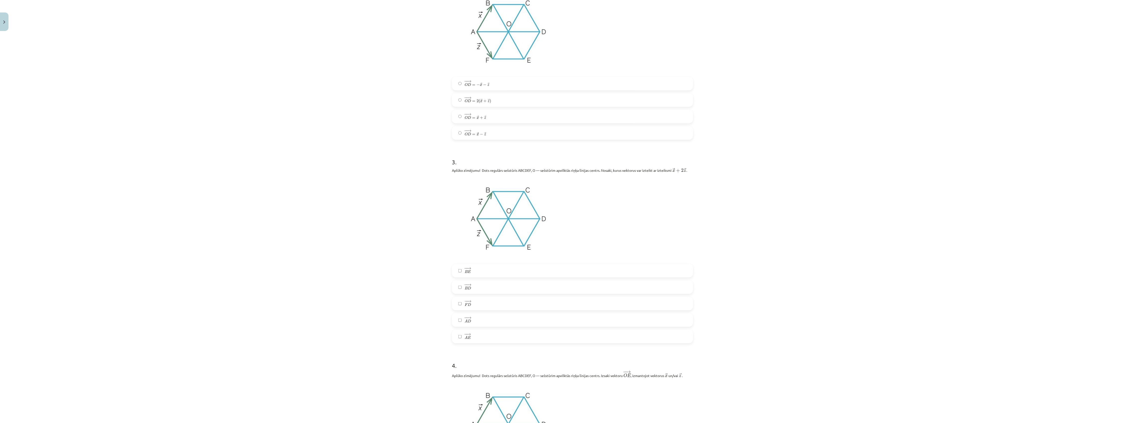
scroll to position [466, 0]
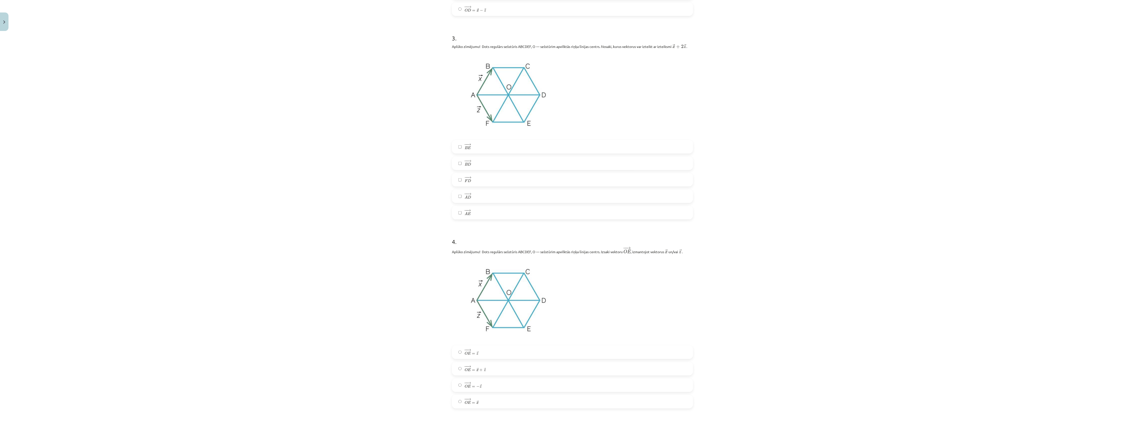
drag, startPoint x: 333, startPoint y: 143, endPoint x: 332, endPoint y: 146, distance: 2.8
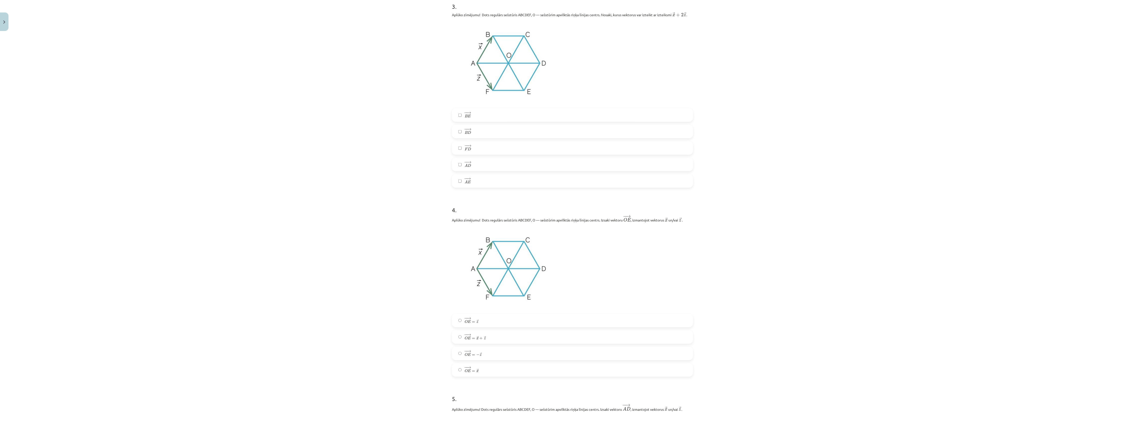
scroll to position [499, 0]
click at [483, 130] on label "− − → B D B D →" at bounding box center [572, 130] width 240 height 12
click at [478, 181] on label "− − → A E A E →" at bounding box center [572, 179] width 240 height 12
click at [491, 317] on label "− − → O E = − → z O E → = − z →" at bounding box center [572, 351] width 240 height 12
click at [472, 317] on span "=" at bounding box center [473, 320] width 3 height 1
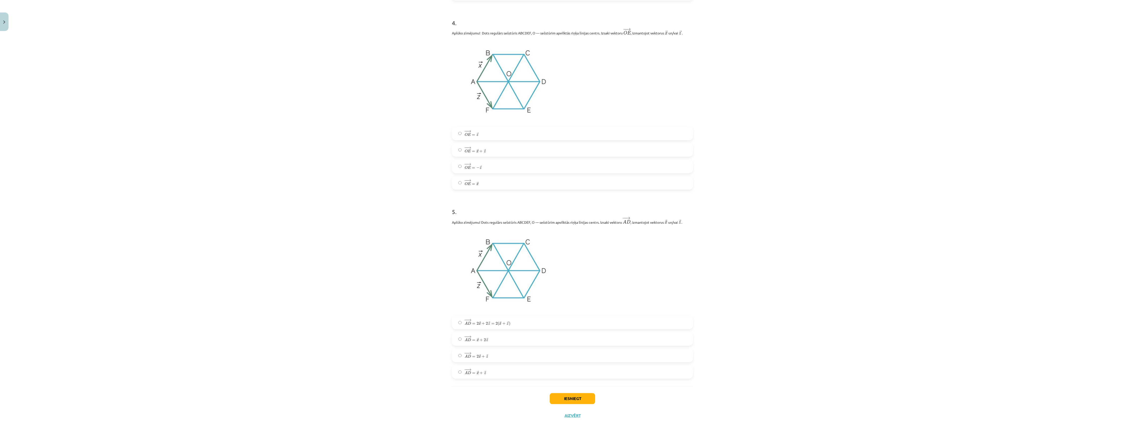
scroll to position [699, 0]
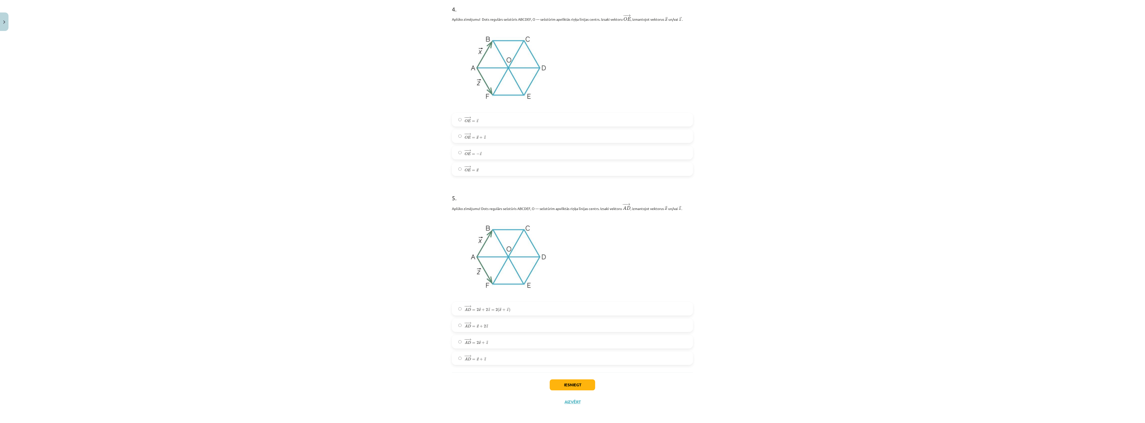
click at [461, 317] on label "− − → A D = → x + 2 → z A D → = x → + 2 z →" at bounding box center [572, 325] width 240 height 12
click at [568, 317] on button "Iesniegt" at bounding box center [572, 384] width 45 height 11
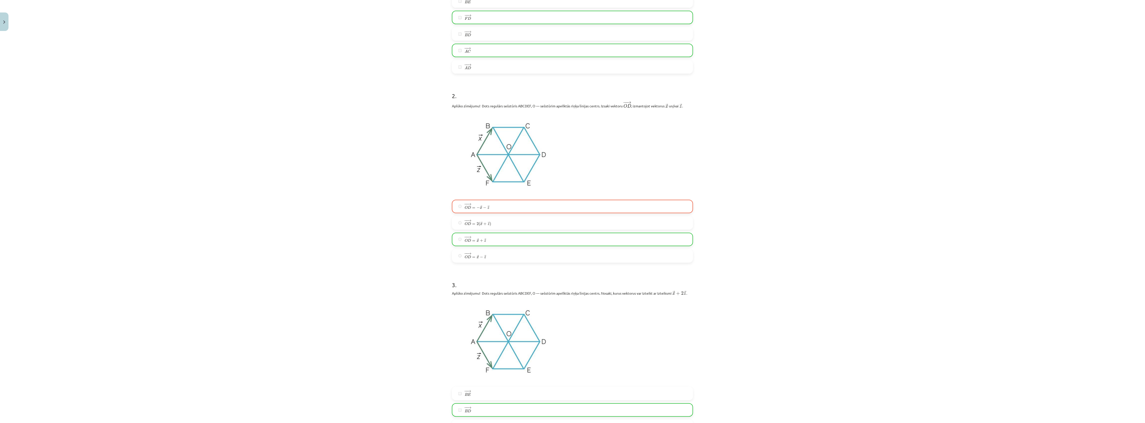
scroll to position [715, 0]
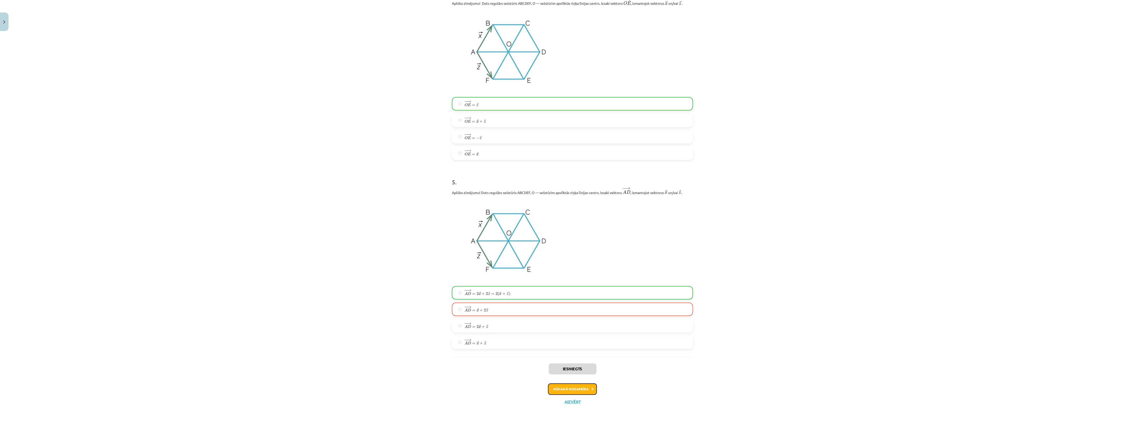
click at [583, 317] on button "Nākamā nodarbība" at bounding box center [572, 388] width 49 height 11
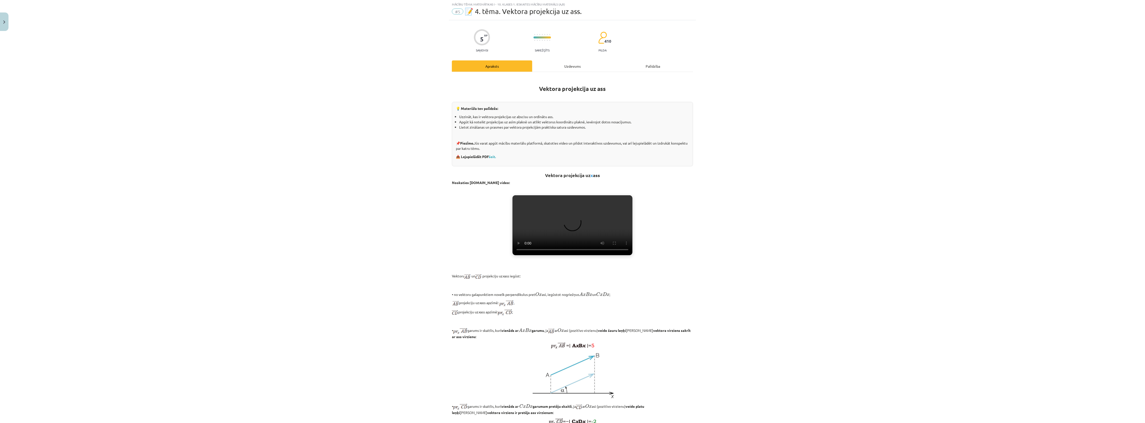
scroll to position [12, 0]
click at [552, 63] on div "Uzdevums" at bounding box center [572, 66] width 80 height 11
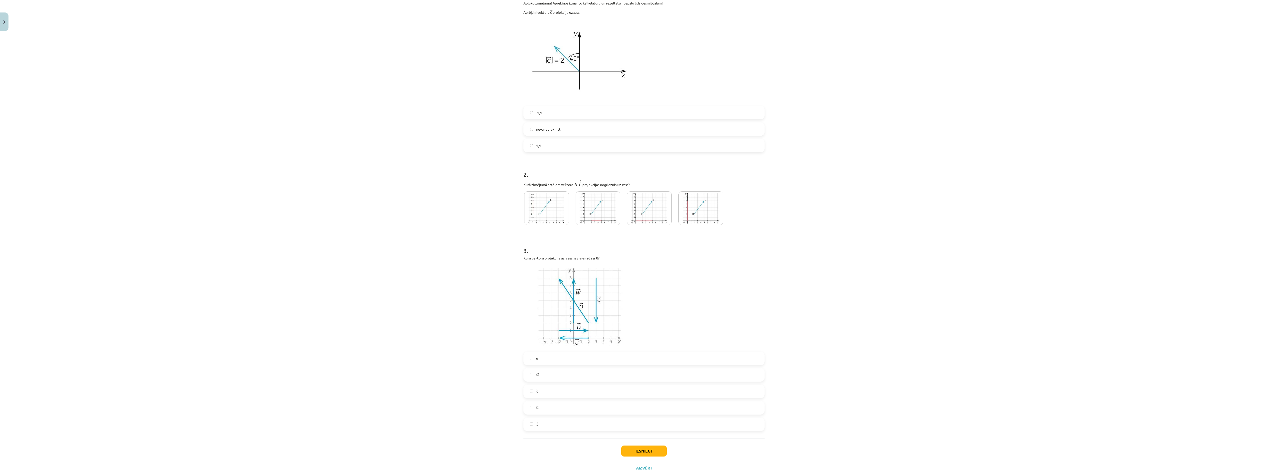
scroll to position [116, 0]
drag, startPoint x: 1144, startPoint y: 0, endPoint x: 1001, endPoint y: 141, distance: 200.5
click at [858, 141] on div "Mācību tēma: Matemātikas i - 10. klases 1. ieskaites mācību materiāls (a,b) #5 …" at bounding box center [644, 238] width 1288 height 476
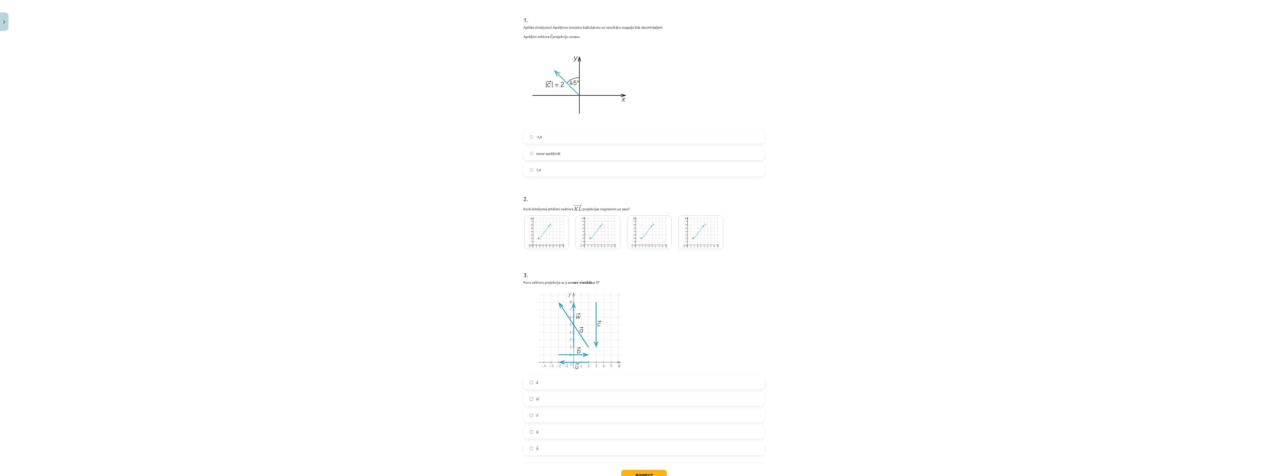
scroll to position [78, 0]
click at [543, 183] on label "1,4" at bounding box center [644, 183] width 240 height 12
click at [536, 152] on span "-1,4" at bounding box center [539, 150] width 6 height 5
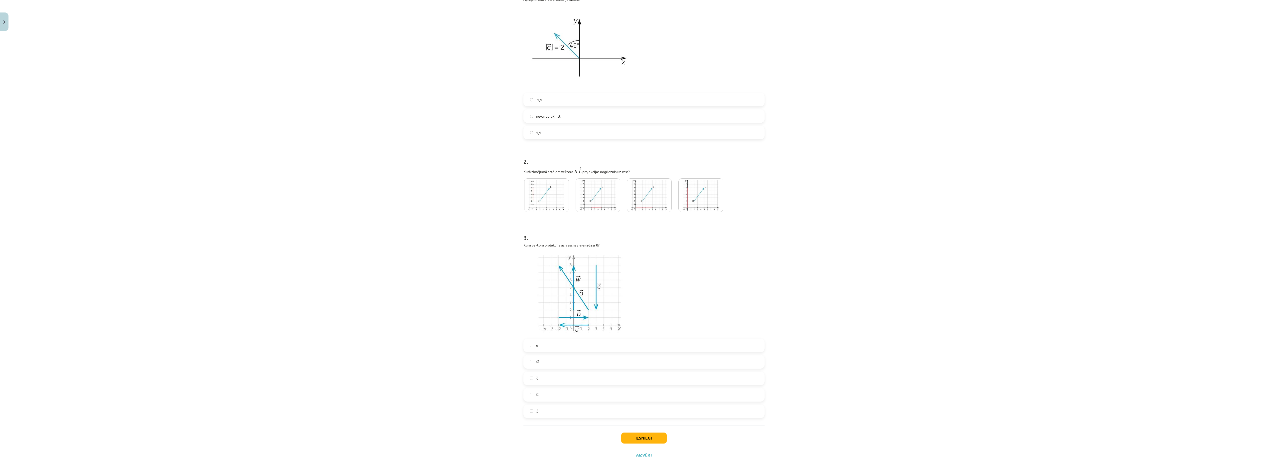
click at [583, 180] on img at bounding box center [598, 195] width 45 height 34
click at [536, 317] on label "→ a a →" at bounding box center [644, 345] width 240 height 12
click at [541, 317] on label "→ w w →" at bounding box center [644, 361] width 240 height 12
drag, startPoint x: 537, startPoint y: 374, endPoint x: 540, endPoint y: 379, distance: 5.4
click at [537, 317] on label "→ c c →" at bounding box center [644, 378] width 240 height 12
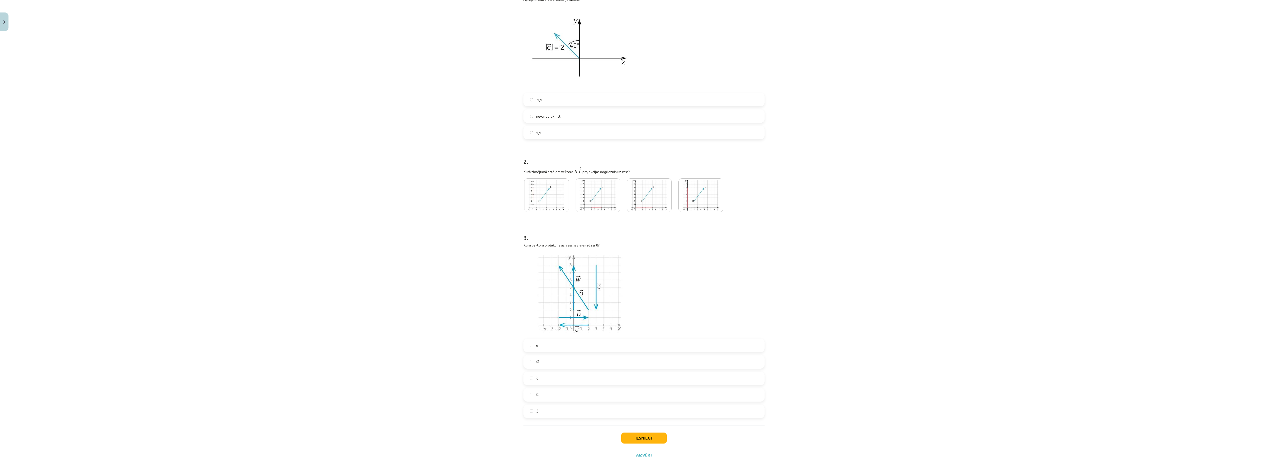
click at [634, 317] on div "Iesniegt Aizvērt" at bounding box center [643, 442] width 241 height 35
click at [630, 317] on button "Iesniegt" at bounding box center [643, 437] width 45 height 11
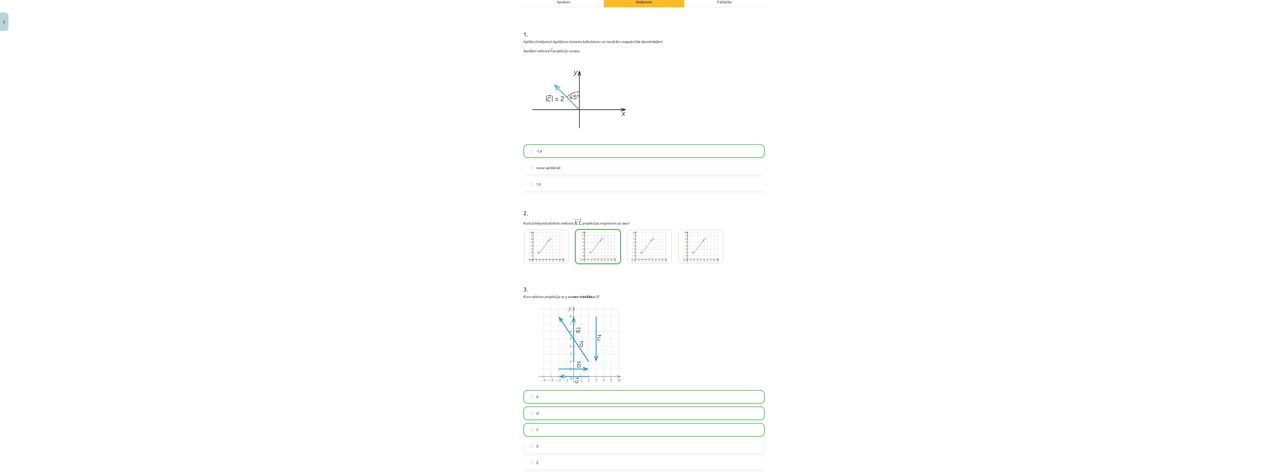
scroll to position [146, 0]
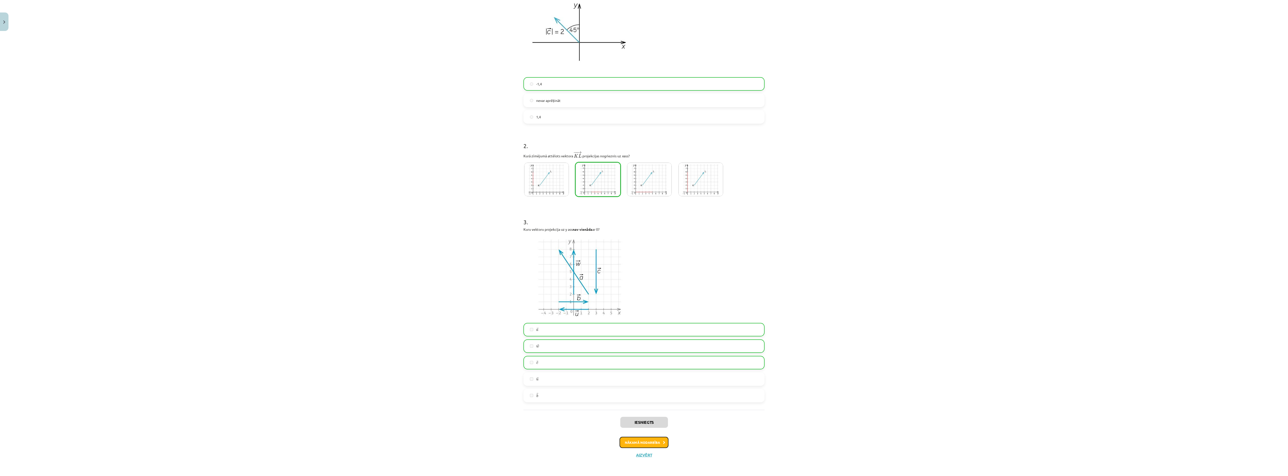
click at [647, 317] on button "Nākamā nodarbība" at bounding box center [644, 442] width 49 height 11
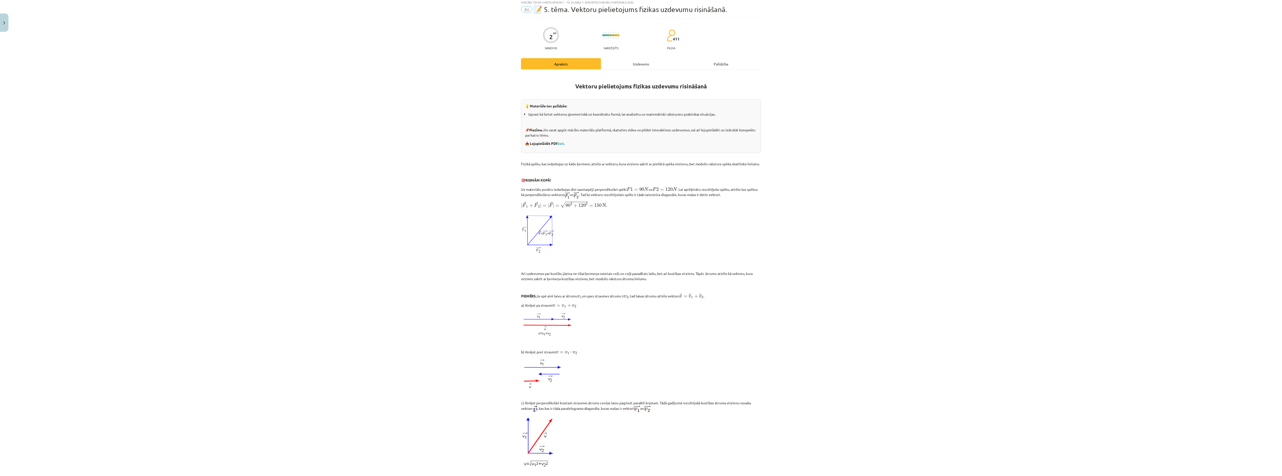
scroll to position [12, 0]
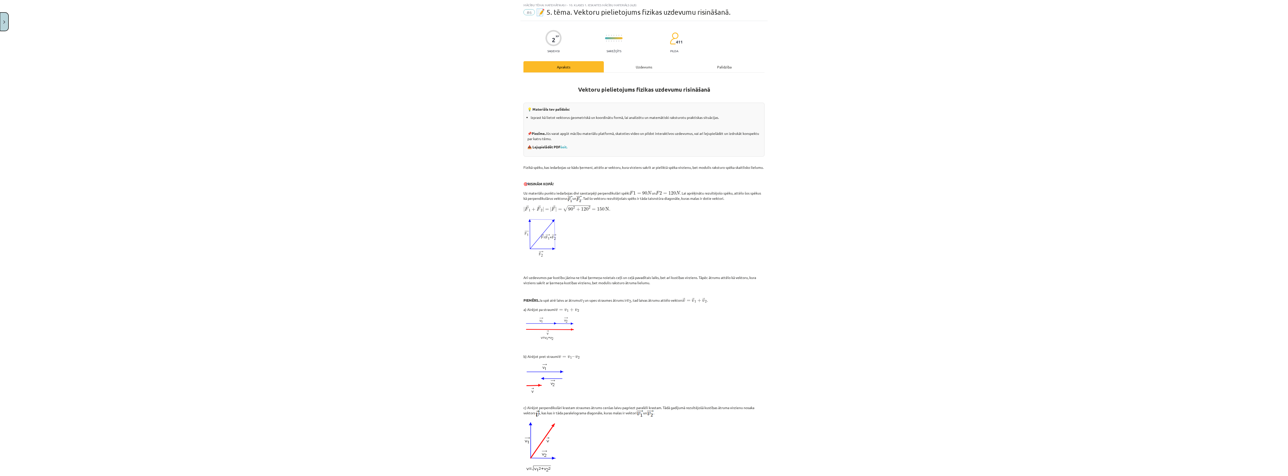
click at [1, 20] on button "Close" at bounding box center [4, 21] width 8 height 18
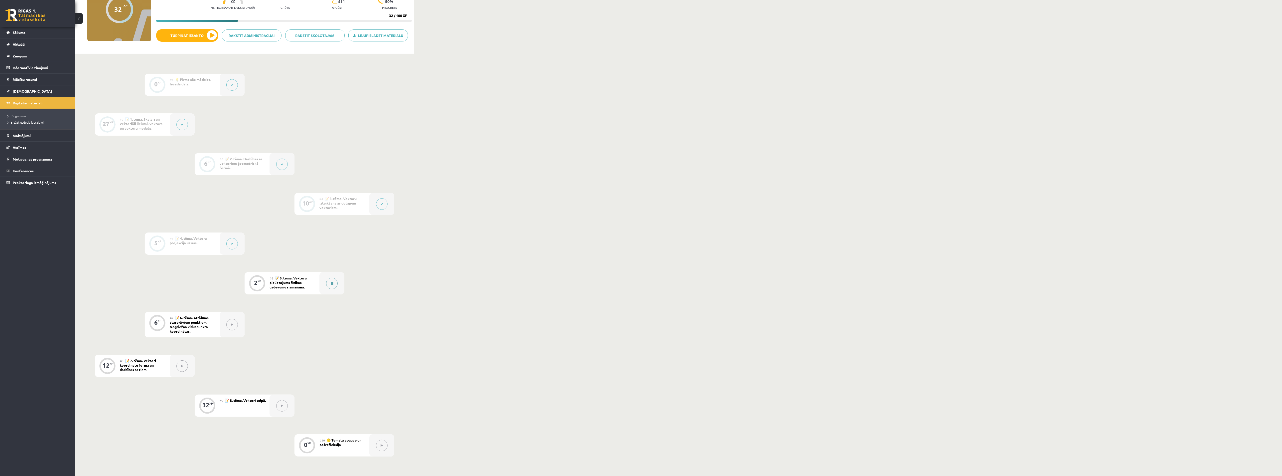
scroll to position [0, 0]
